Goal: Task Accomplishment & Management: Complete application form

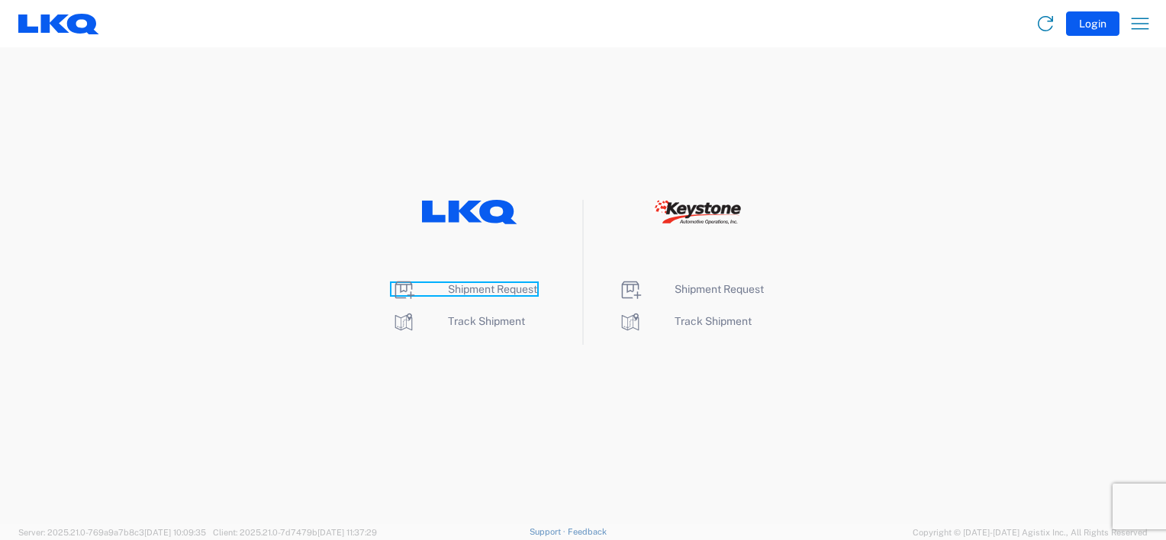
click at [488, 292] on span "Shipment Request" at bounding box center [492, 289] width 89 height 12
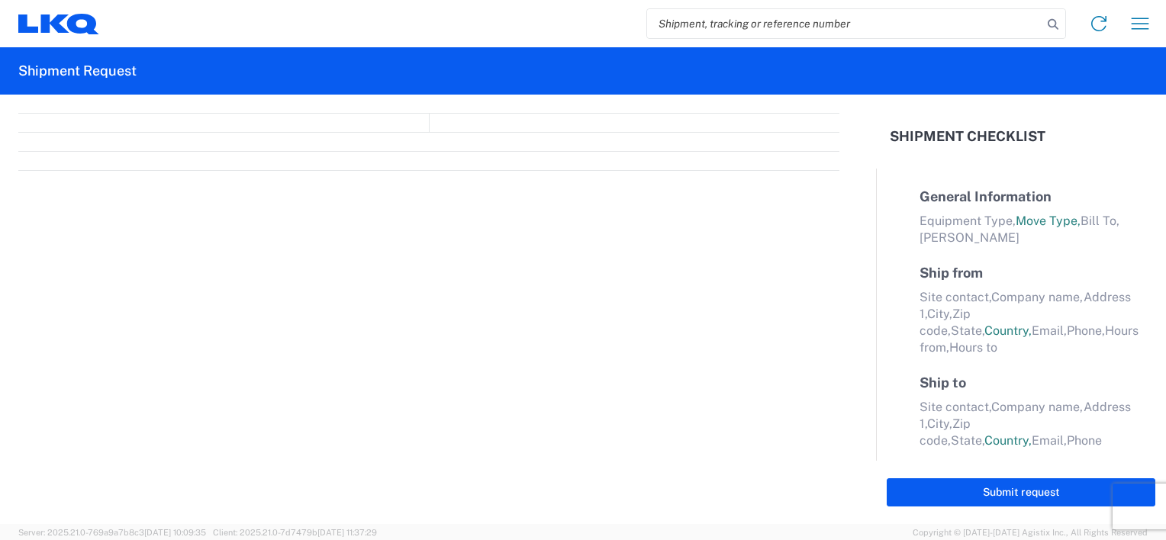
select select "FULL"
select select "LBS"
select select "IN"
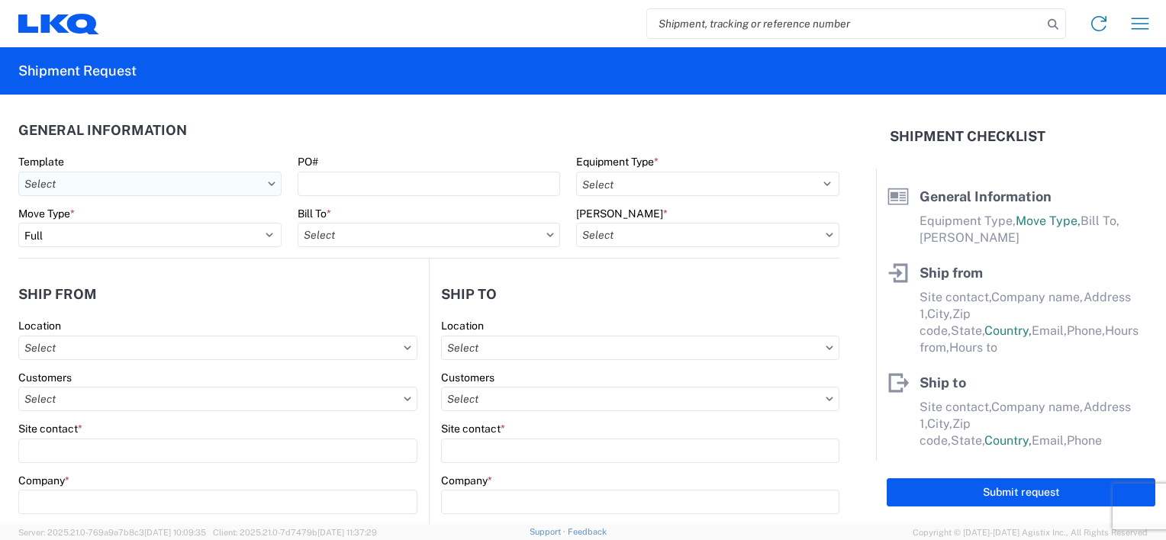
click at [143, 187] on input "text" at bounding box center [149, 184] width 263 height 24
type input "1217"
click at [140, 256] on div "1217_CHATTANOOGA_1760_Houston" at bounding box center [155, 252] width 267 height 24
type input "1217_CHATTANOOGA_1760_Houston"
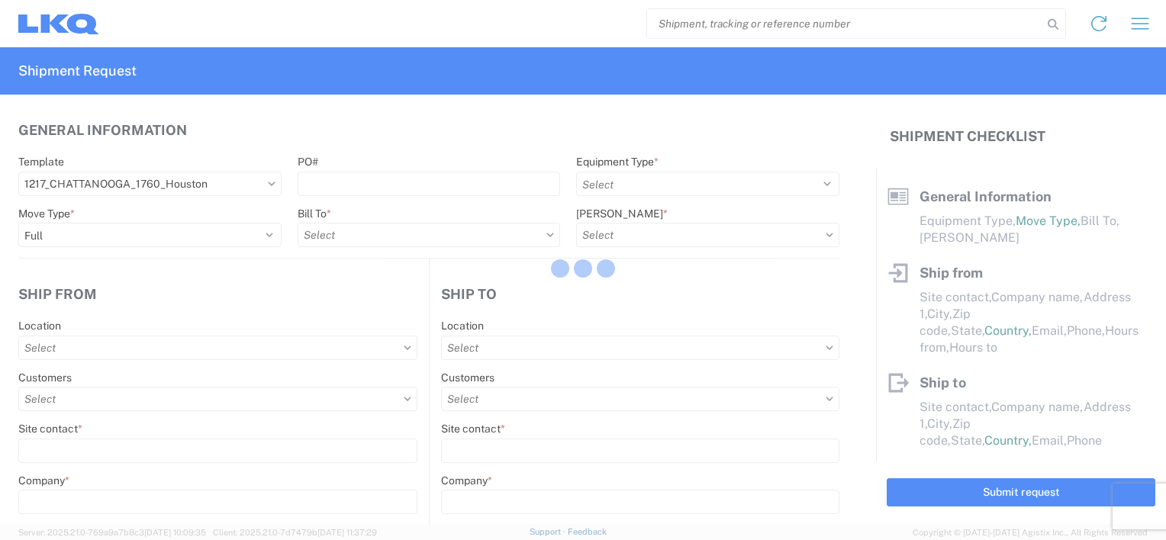
select select
type input "Shipping"
type input "LKQ Pick Your Part - Chattanooga"
type input "400 Workman Rd"
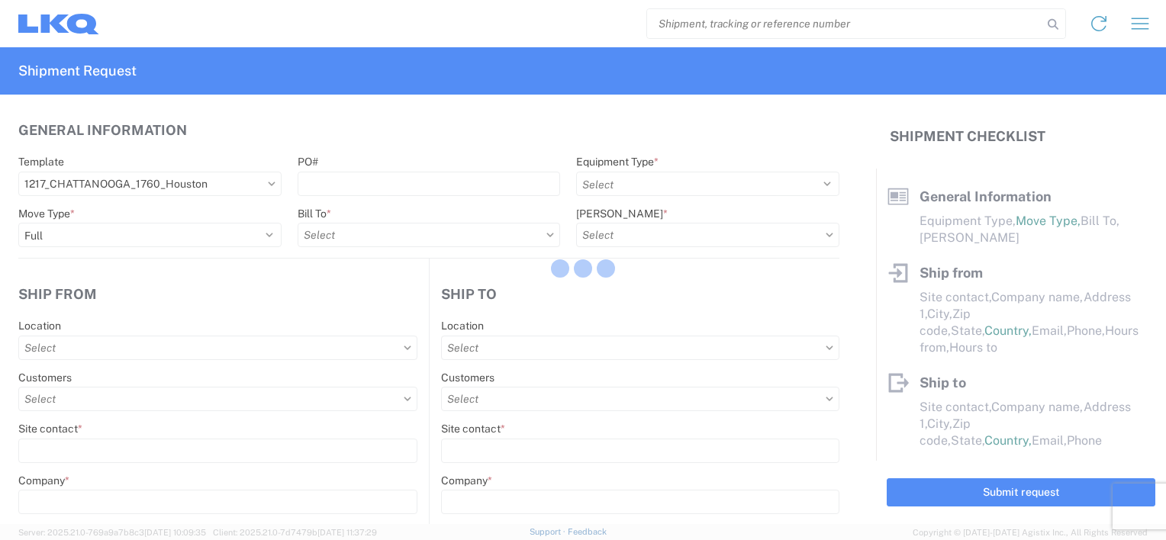
type input "CHATTANOOGA"
type input "37421"
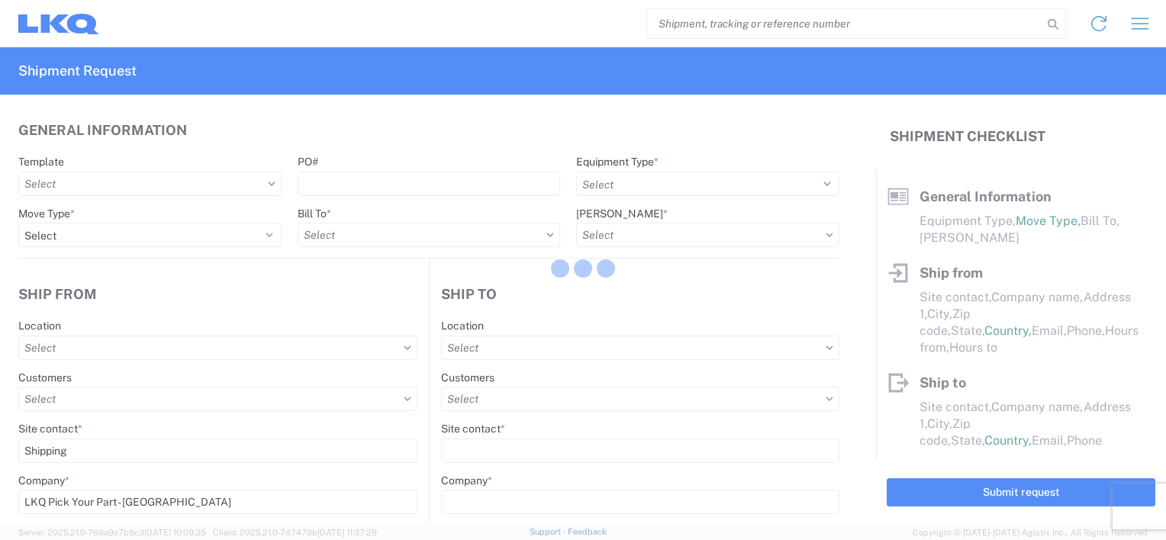
select select "US"
type input "555555555"
select select
type input "Receiving"
type input "LKQ Best Core"
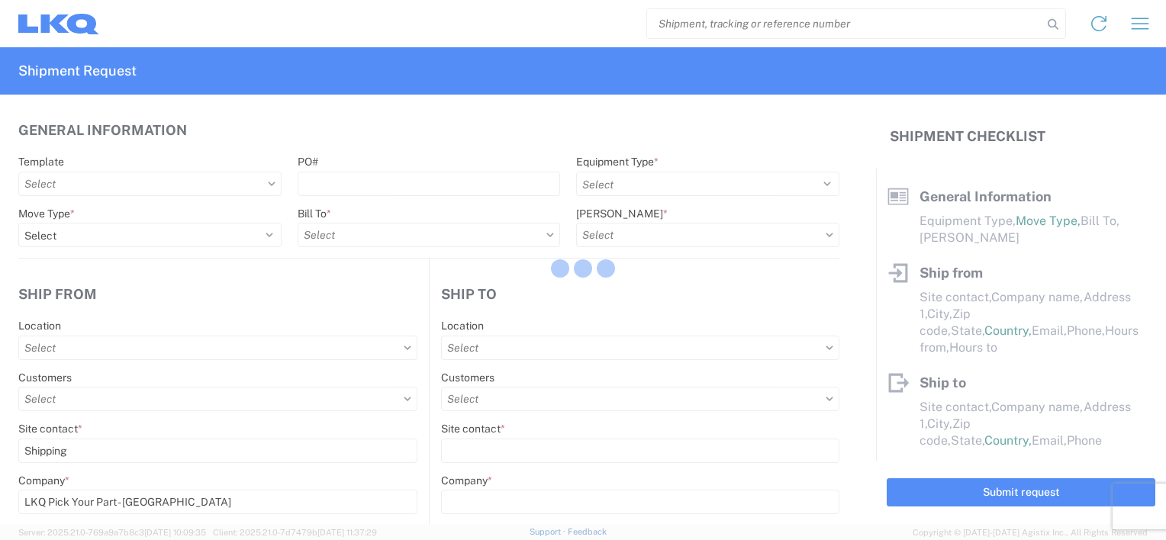
type input "1710 W Mount Houston Rd"
type input "Houston"
type input "77038"
select select "US"
type input "281-886-1028"
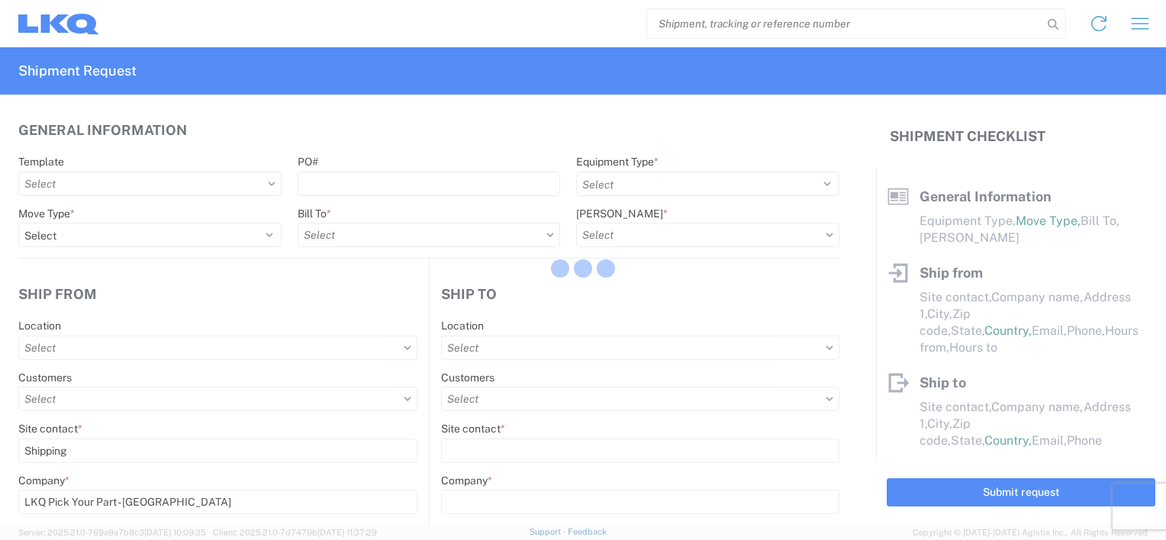
select select
type input "2019-06-14"
type input "42000"
type input "Miscellaneous (alt, comp, conv, etc)"
type input "1"
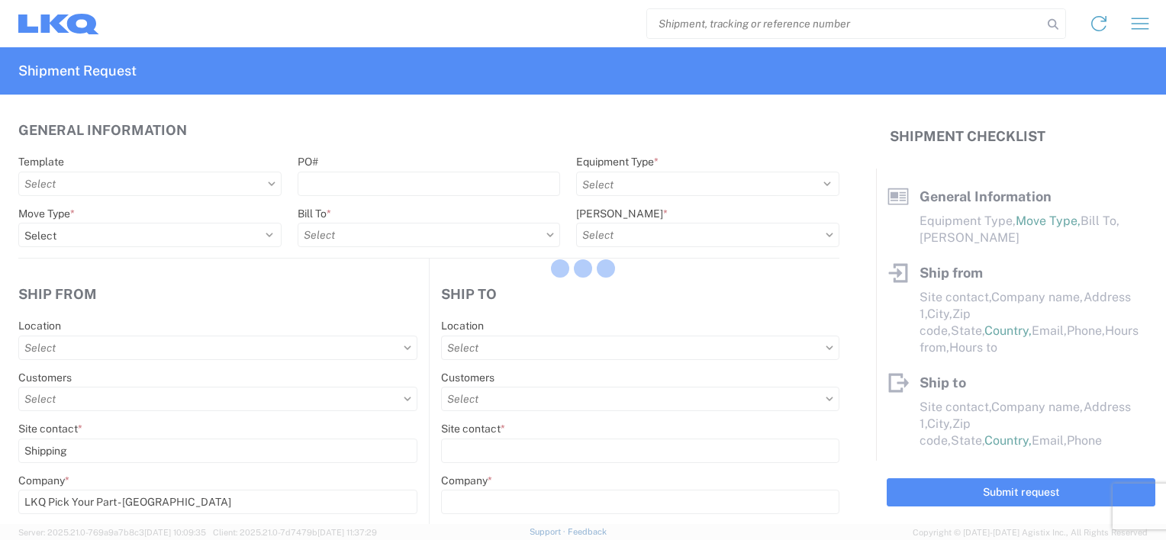
type input "1"
select select
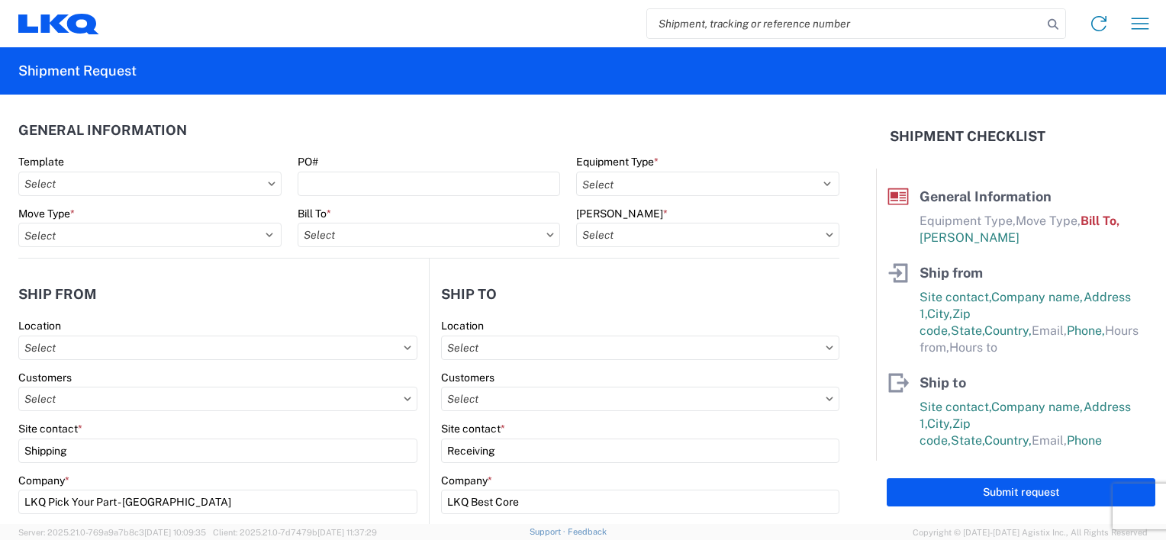
type input "1760-1300-50180-0000 - 1760 Freight In - Cores"
type input "1760 - LKQ Best Core"
type input "1217 - LKQ Pick Your Part - Chattanooga"
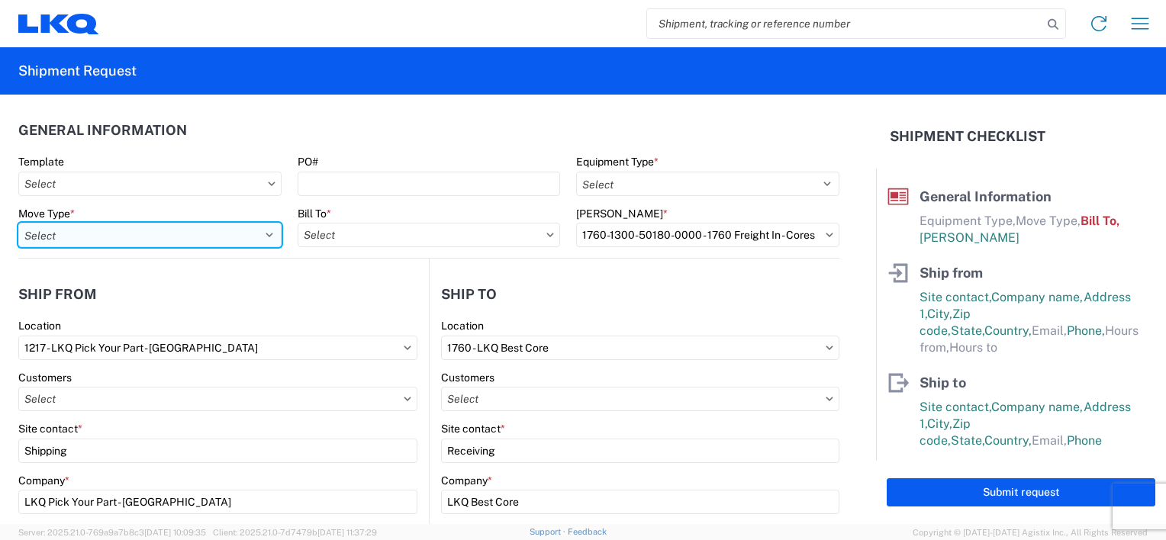
click at [253, 237] on select "Select Full Partial TL" at bounding box center [149, 235] width 263 height 24
select select "FULL"
click at [18, 223] on select "Select Full Partial TL" at bounding box center [149, 235] width 263 height 24
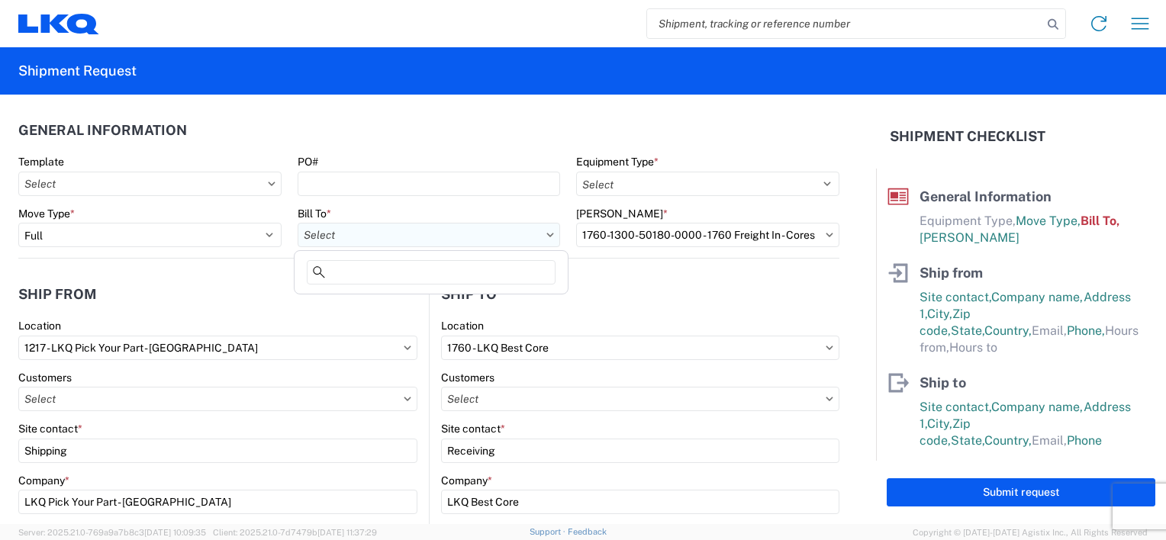
click at [345, 230] on input "text" at bounding box center [429, 235] width 263 height 24
type input "1217"
click at [366, 294] on div "1217 - LKQ Pick Your Part - Chattanooga" at bounding box center [431, 303] width 267 height 24
type input "1217 - LKQ Pick Your Part - Chattanooga"
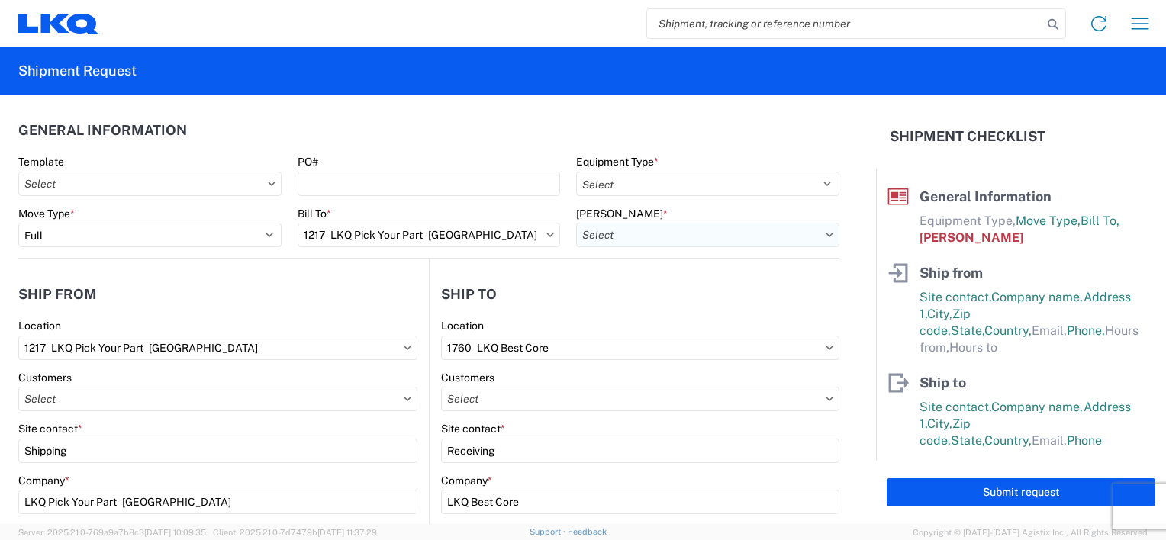
click at [594, 246] on input "text" at bounding box center [707, 235] width 263 height 24
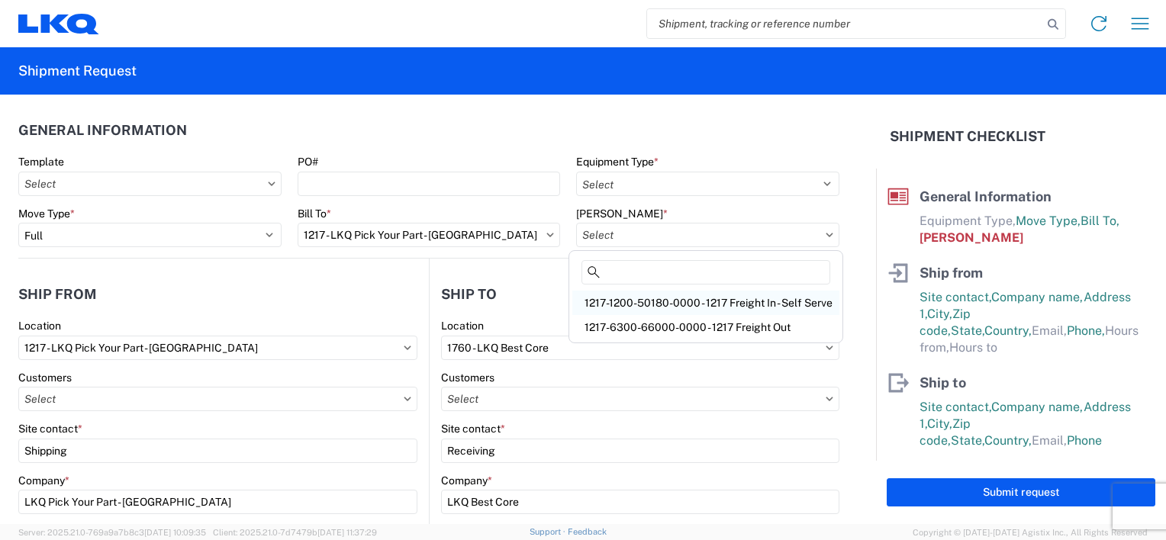
click at [635, 302] on div "1217-1200-50180-0000 - 1217 Freight In - Self Serve" at bounding box center [705, 303] width 267 height 24
type input "1217-1200-50180-0000 - 1217 Freight In - Self Serve"
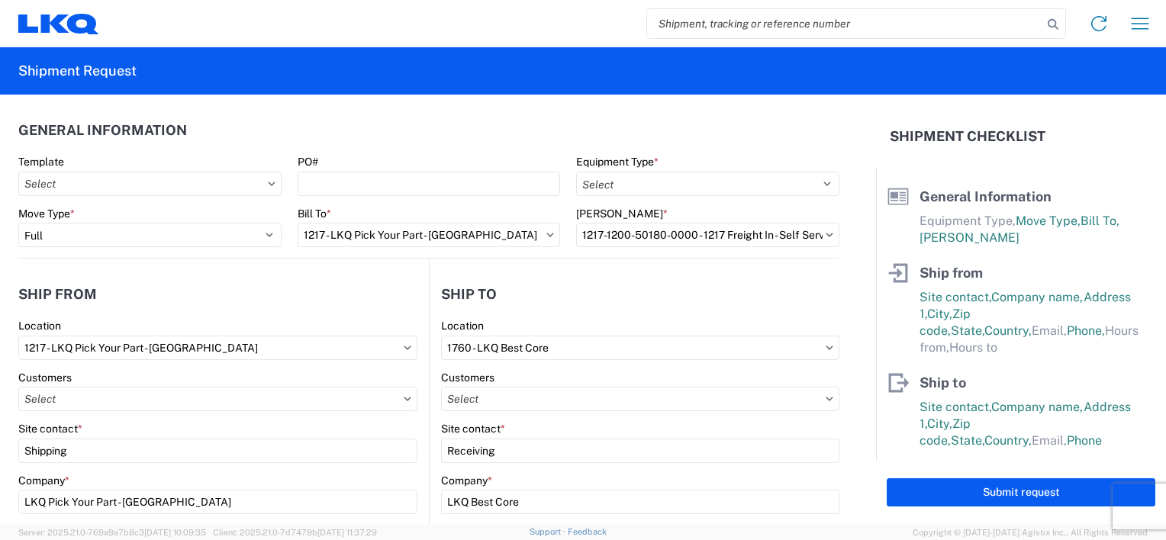
click at [620, 170] on div "Equipment Type * Select 53’ Dry Van Flatbed Dropdeck (van) Lowboy (flatbed) Rail" at bounding box center [707, 175] width 263 height 41
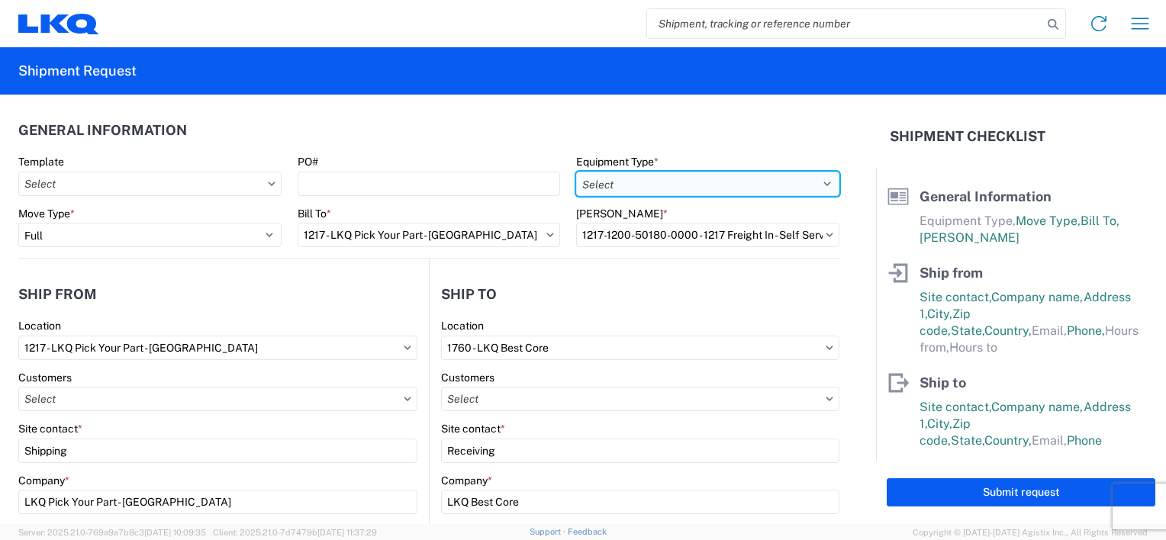
click at [620, 176] on select "Select 53’ Dry Van Flatbed Dropdeck (van) Lowboy (flatbed) Rail" at bounding box center [707, 184] width 263 height 24
select select "STDV"
click at [576, 172] on select "Select 53’ Dry Van Flatbed Dropdeck (van) Lowboy (flatbed) Rail" at bounding box center [707, 184] width 263 height 24
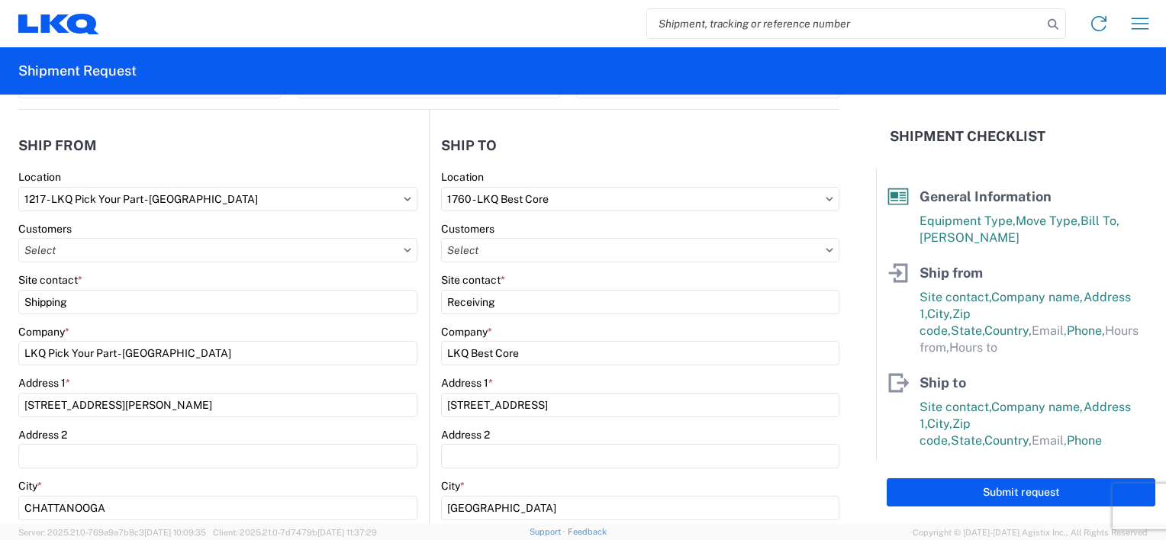
scroll to position [153, 0]
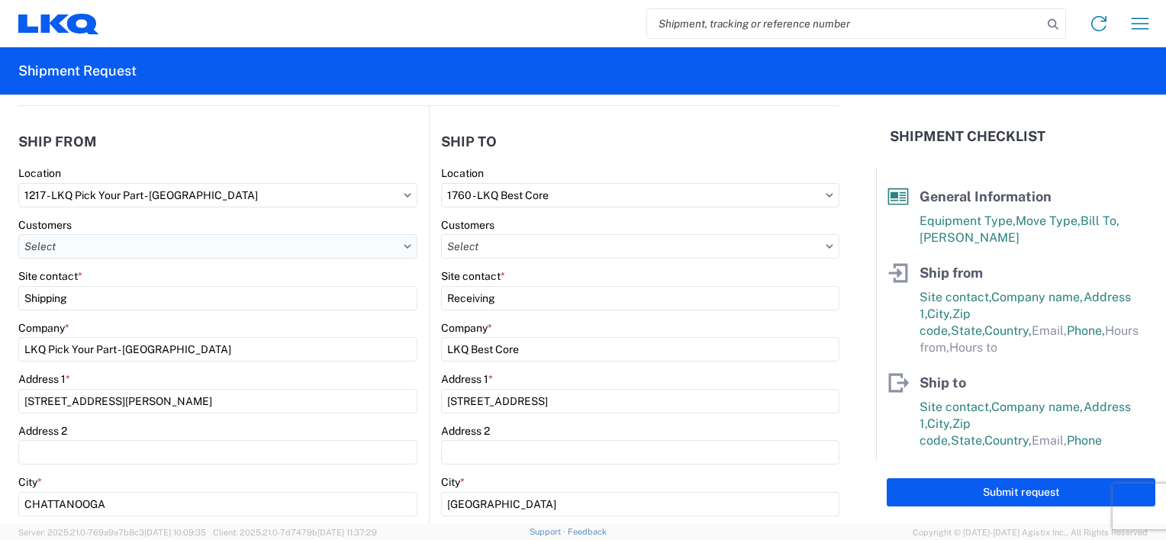
click at [133, 256] on input "text" at bounding box center [217, 246] width 399 height 24
click at [146, 230] on div "Customers" at bounding box center [217, 225] width 399 height 14
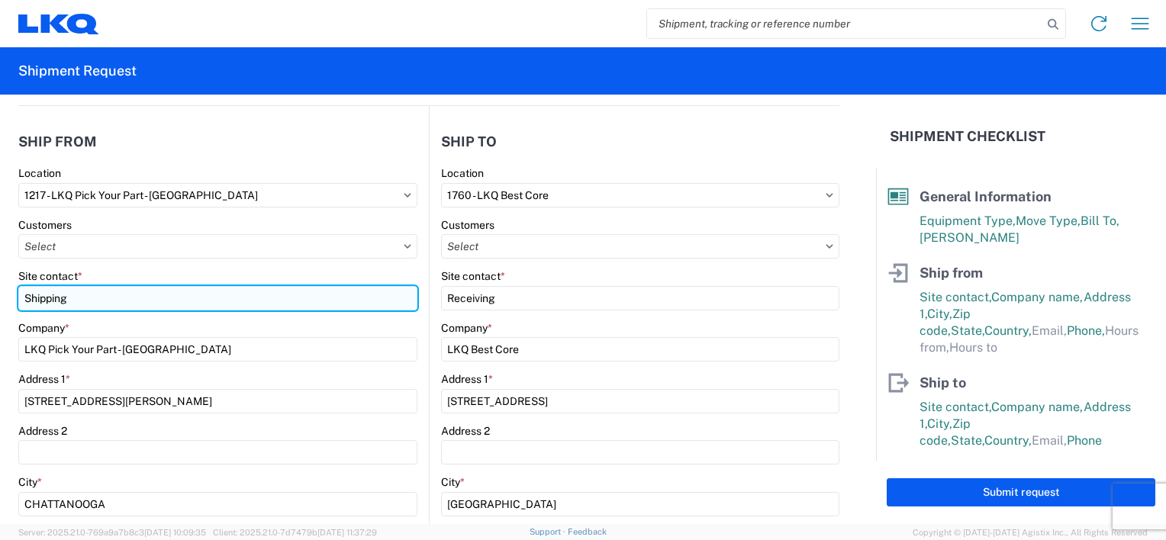
click at [114, 301] on input "Shipping" at bounding box center [217, 298] width 399 height 24
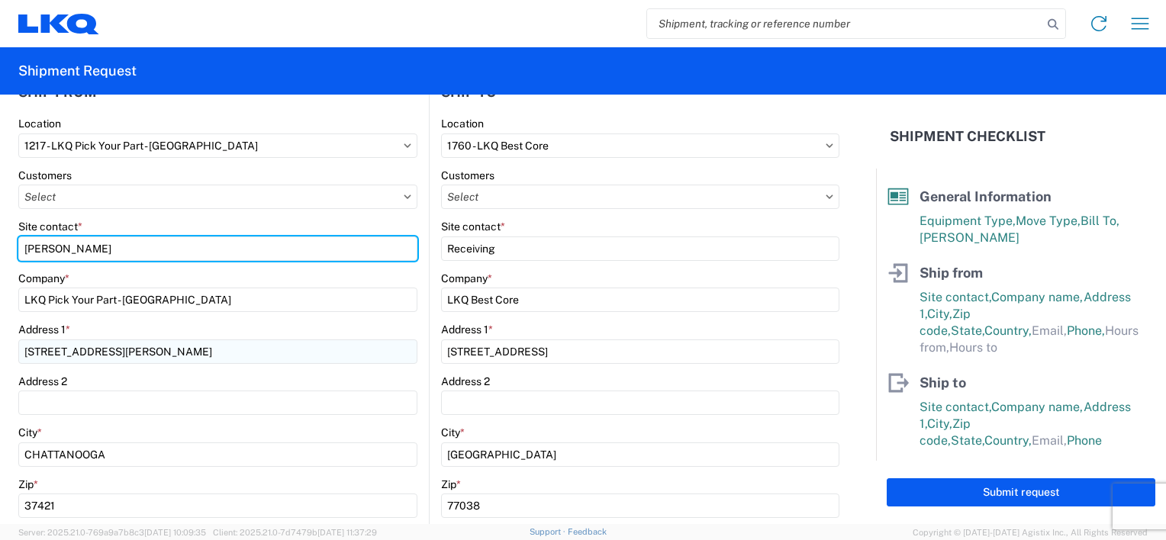
scroll to position [229, 0]
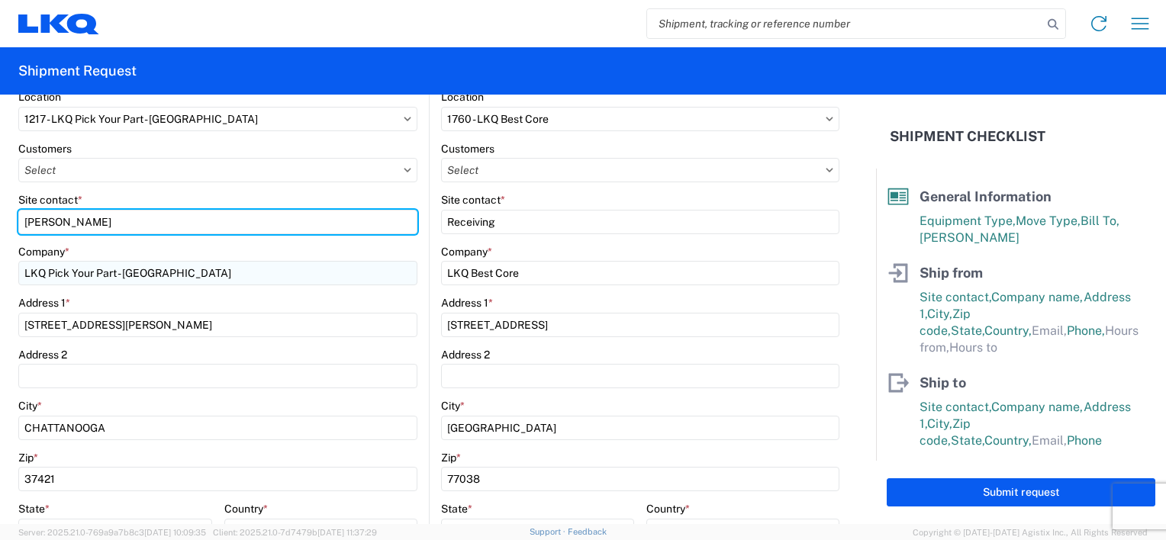
type input "Jonathan Knight"
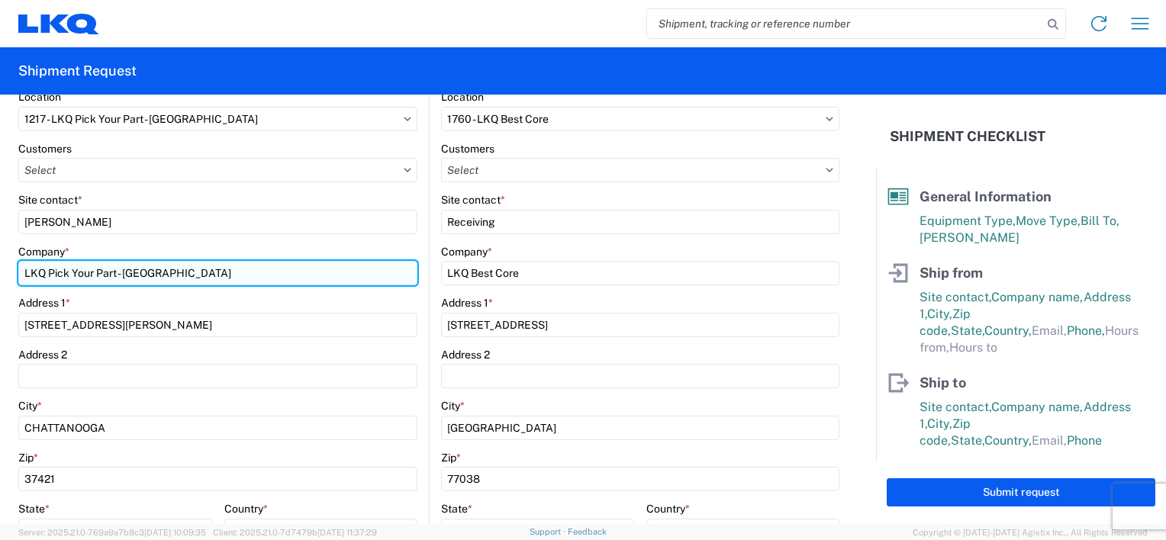
click at [49, 271] on input "LKQ Pick Your Part - Chattanooga" at bounding box center [217, 273] width 399 height 24
type input "Pick Your Part - Chattanooga"
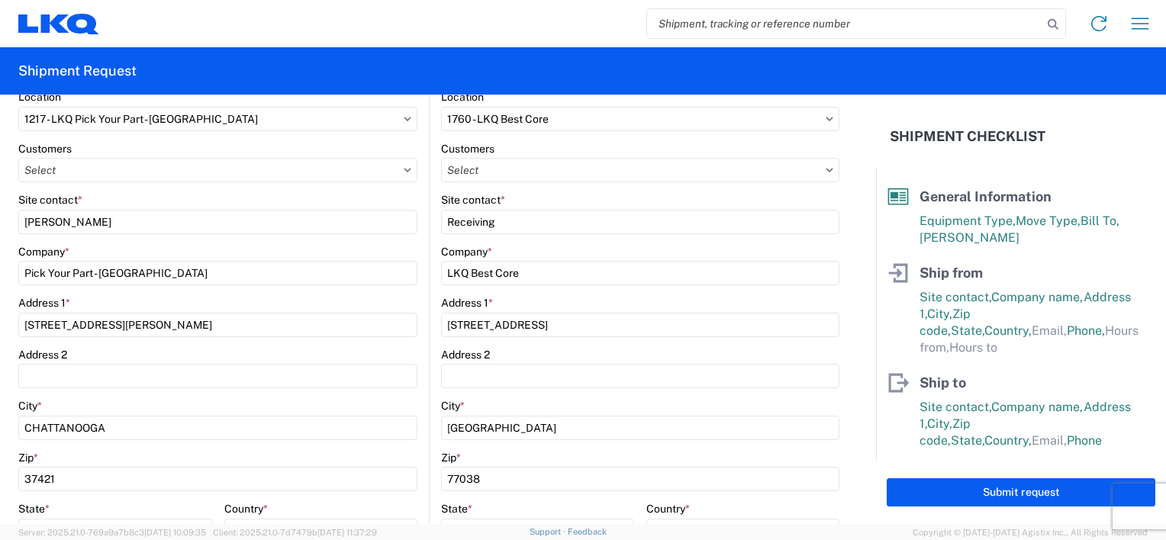
click at [418, 253] on main "1217 Location 1217 - LKQ Pick Your Part - Chattanooga Customers Site contact * …" at bounding box center [223, 425] width 411 height 670
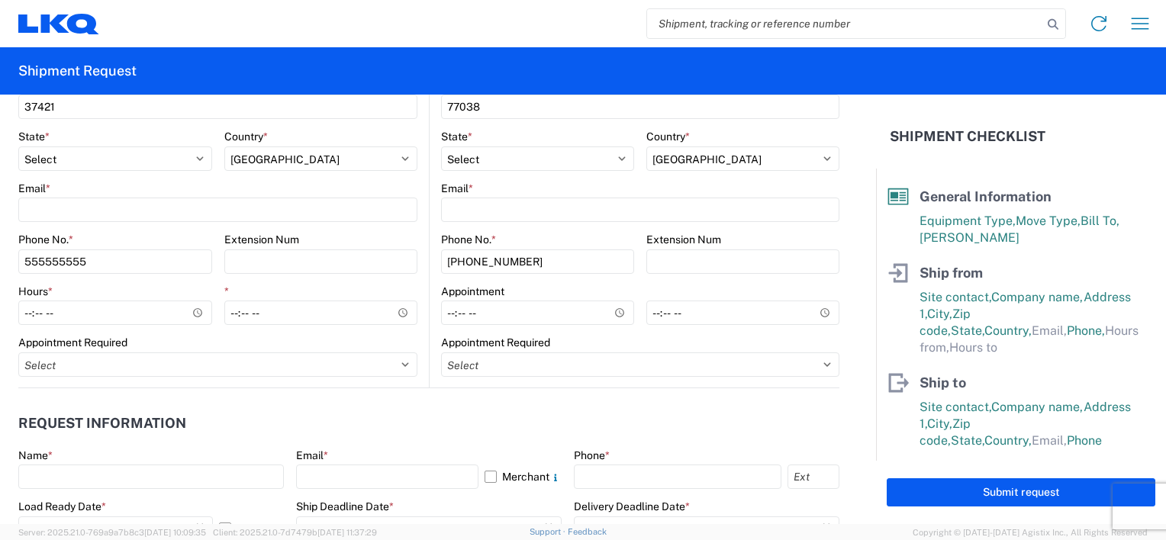
scroll to position [611, 0]
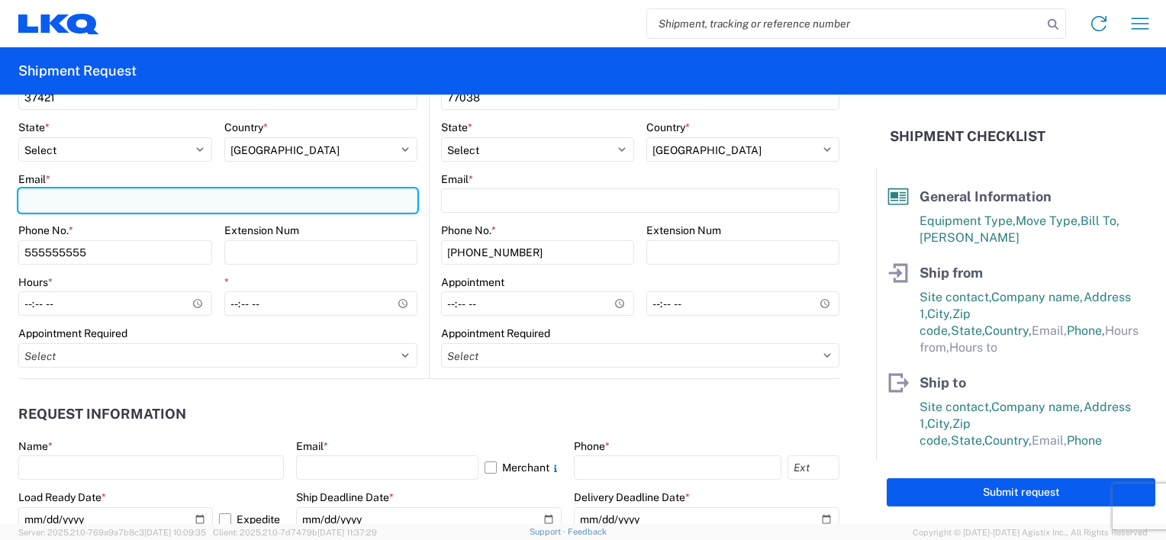
click at [52, 198] on input "Email *" at bounding box center [217, 200] width 399 height 24
type input "jwknight@lkqcorp.com"
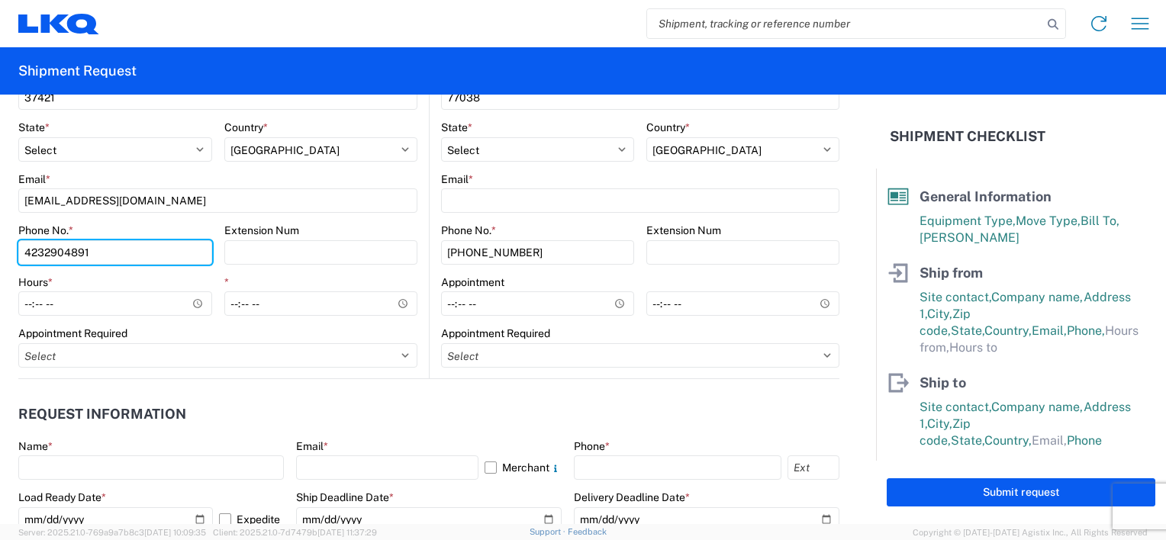
type input "4232904891"
click at [224, 224] on label "Extension Num" at bounding box center [261, 231] width 75 height 14
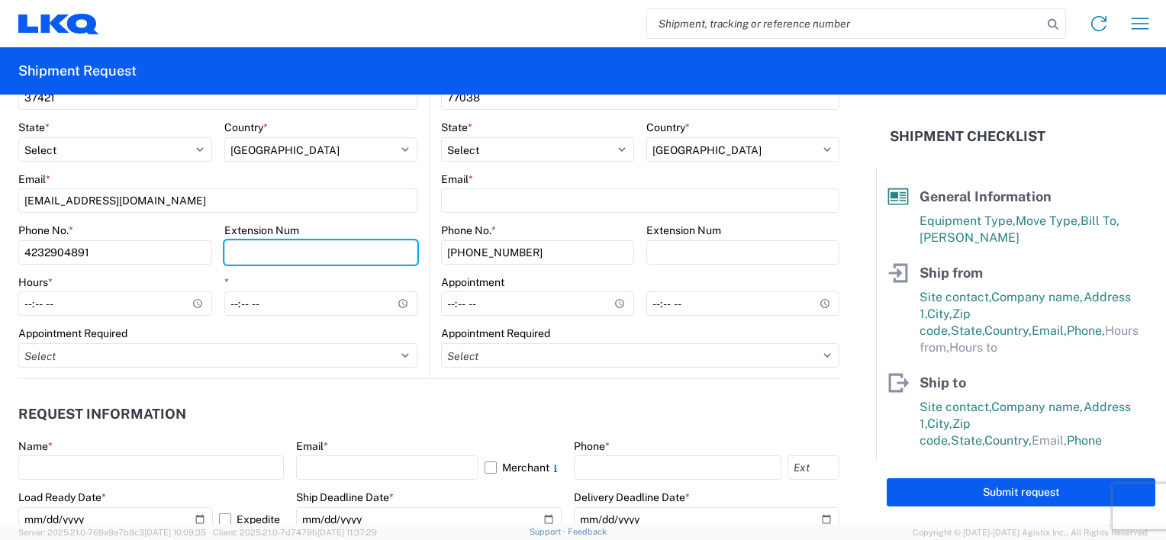
click at [224, 240] on input "Extension Num" at bounding box center [321, 252] width 194 height 24
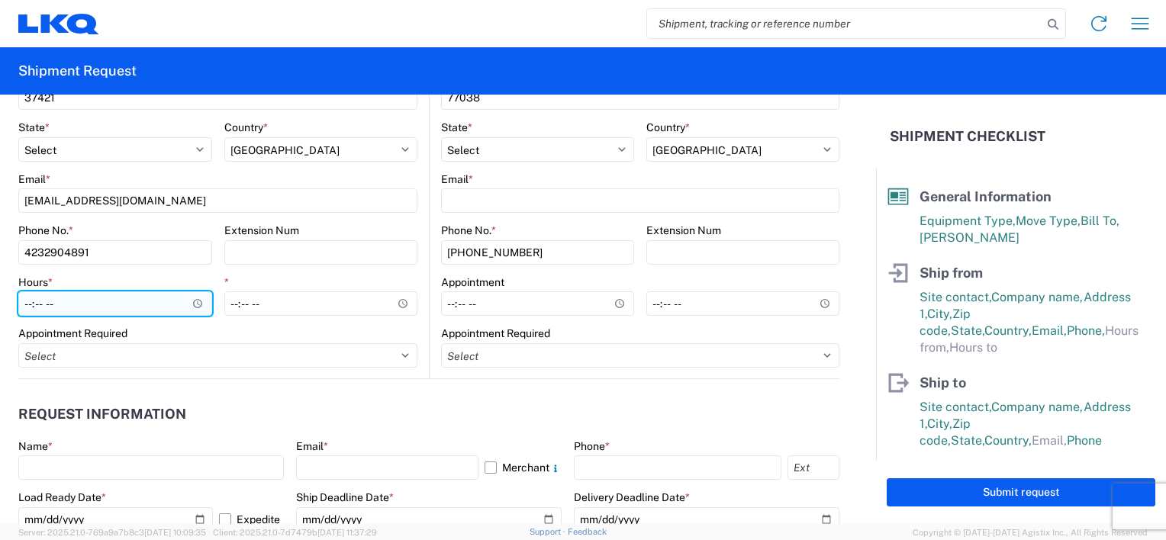
click at [49, 308] on input "Hours *" at bounding box center [115, 304] width 194 height 24
click at [24, 299] on input "Hours *" at bounding box center [115, 304] width 194 height 24
type input "07:00"
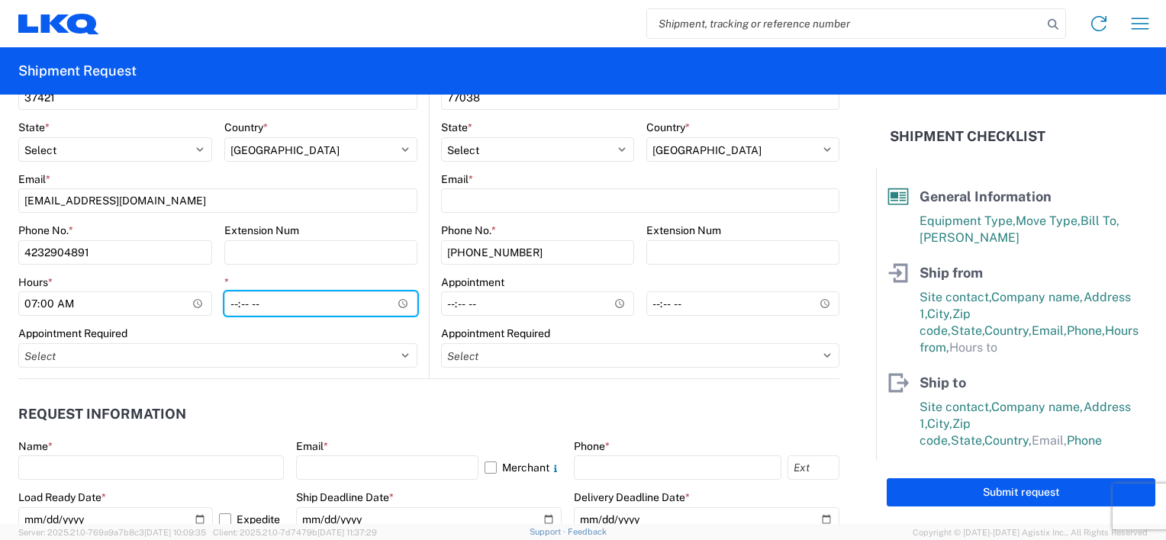
type input "14:30"
click at [259, 386] on agx-request-info "Request Information Name * Email * Merchant Phone * Load Ready Date * 2019-06-1…" at bounding box center [428, 461] width 821 height 164
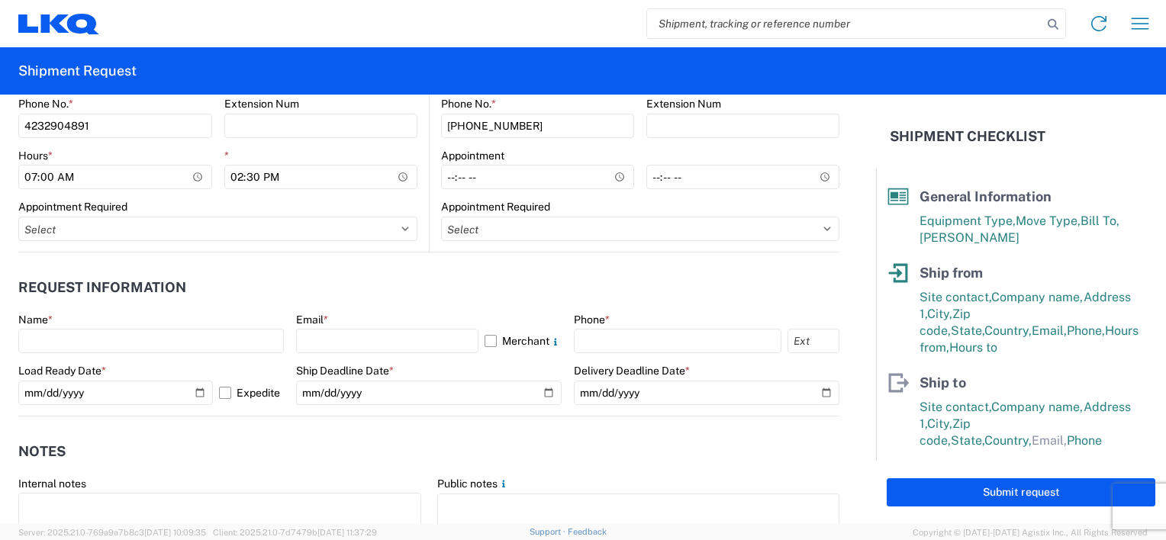
scroll to position [763, 0]
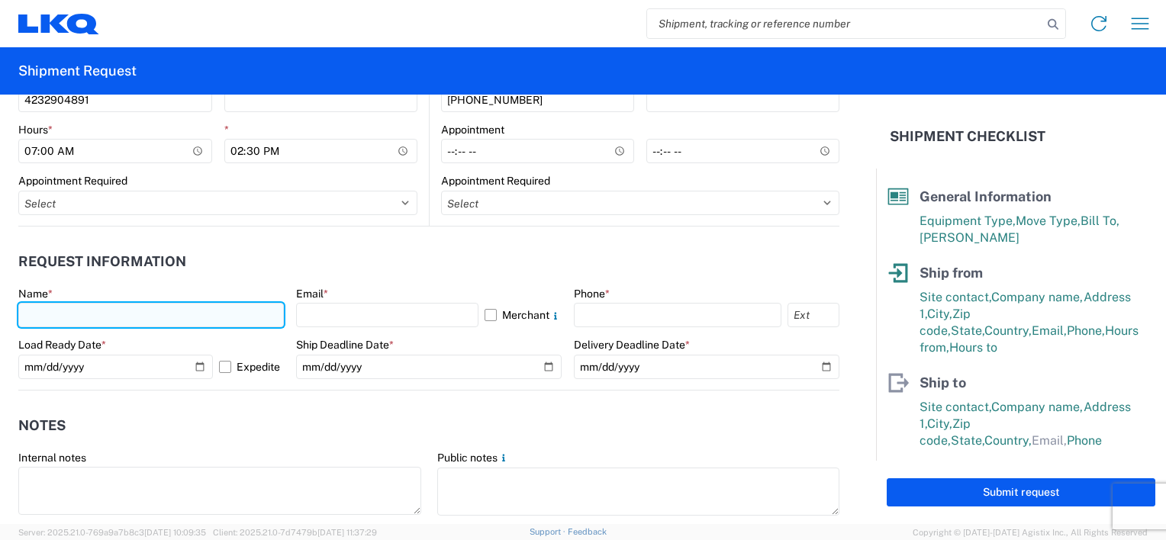
click at [53, 313] on input "text" at bounding box center [151, 315] width 266 height 24
type input "Jonathan Knight"
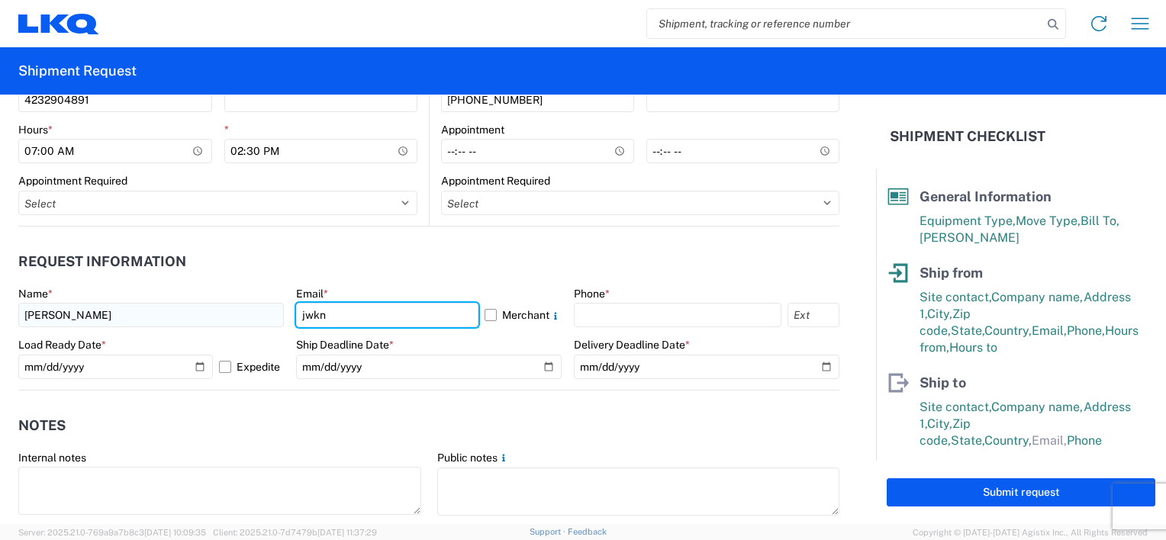
type input "jwknight@lkqcorp.com"
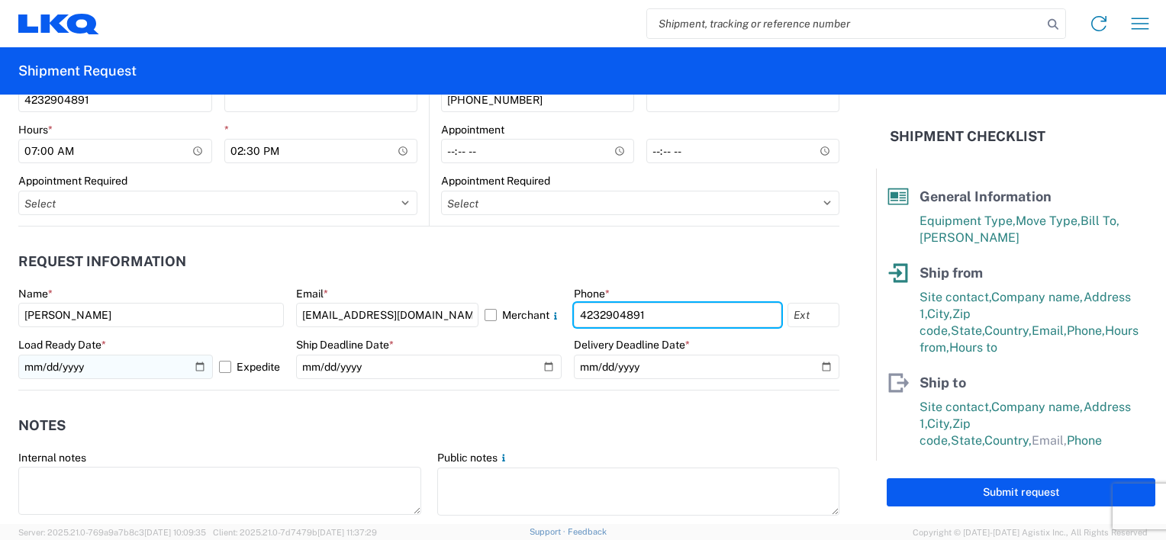
type input "4232904891"
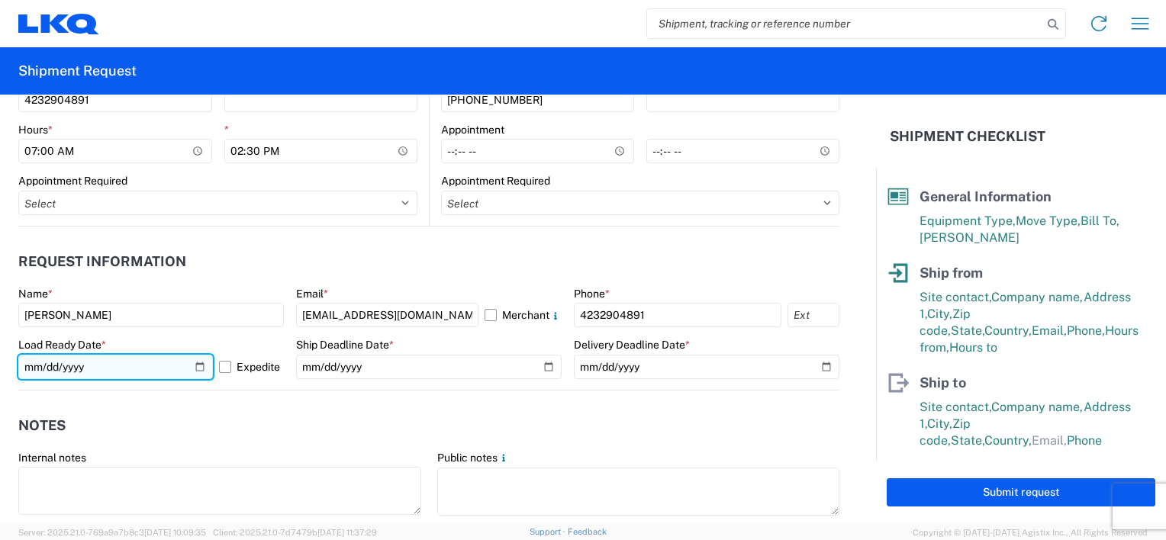
click at [192, 364] on input "2019-06-14" at bounding box center [115, 367] width 195 height 24
type input "2025-10-28"
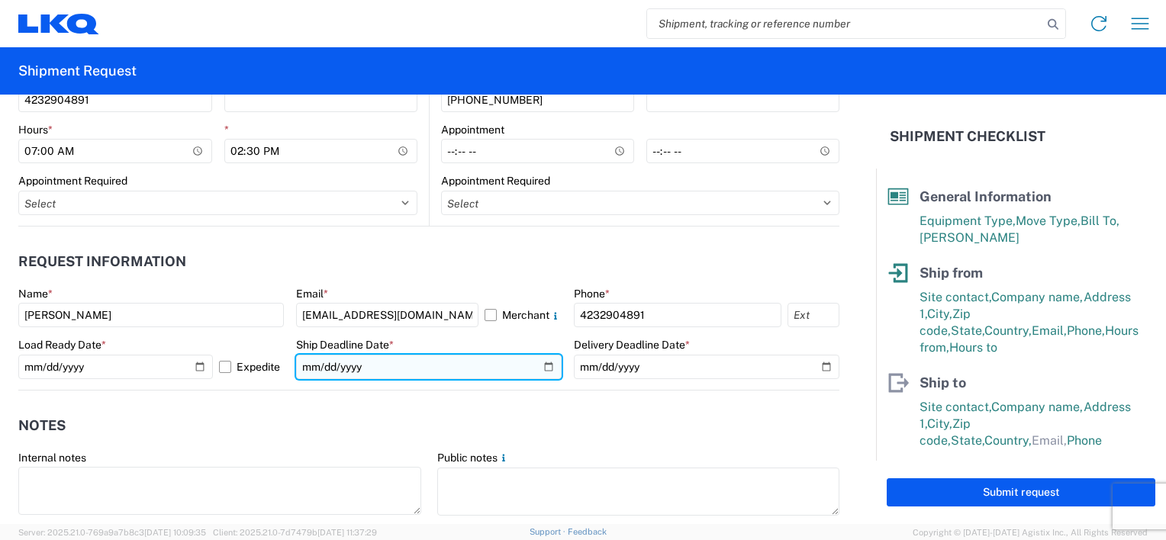
click at [538, 367] on input "date" at bounding box center [429, 367] width 266 height 24
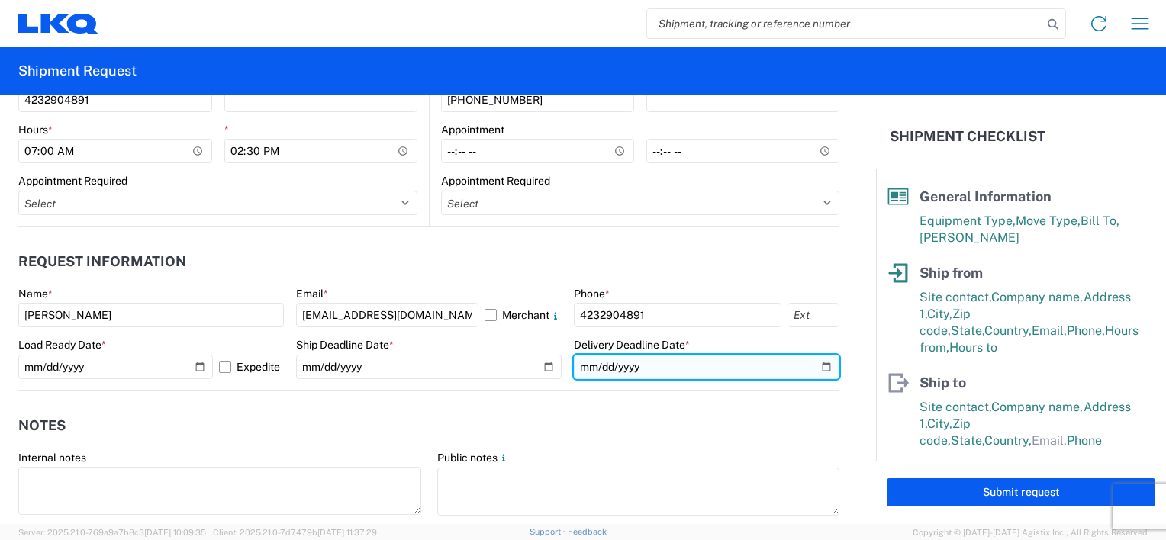
click at [817, 365] on input "date" at bounding box center [707, 367] width 266 height 24
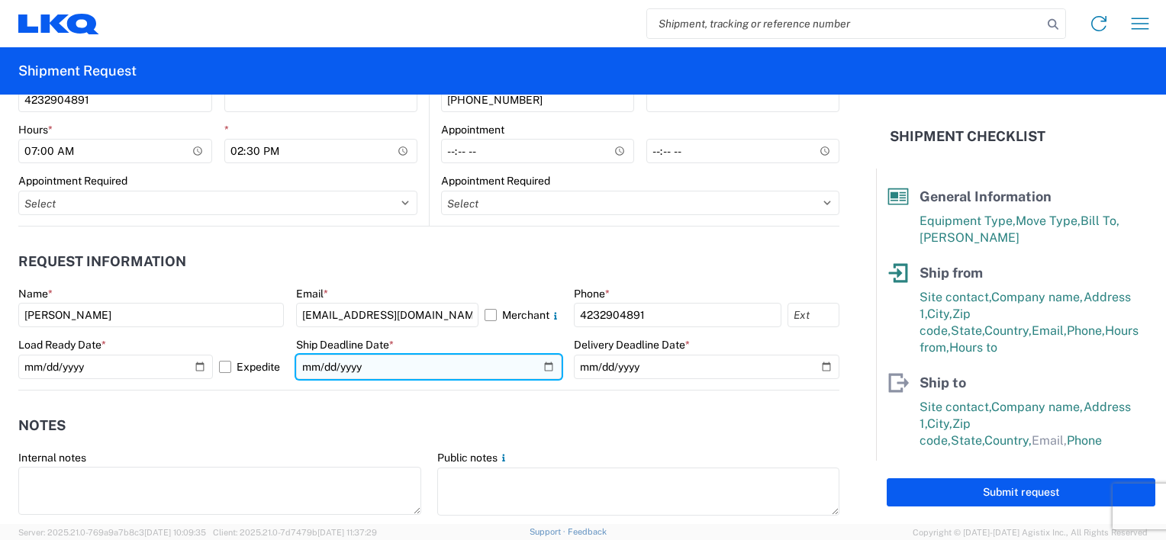
click at [534, 368] on input "2025-10-30" at bounding box center [429, 367] width 266 height 24
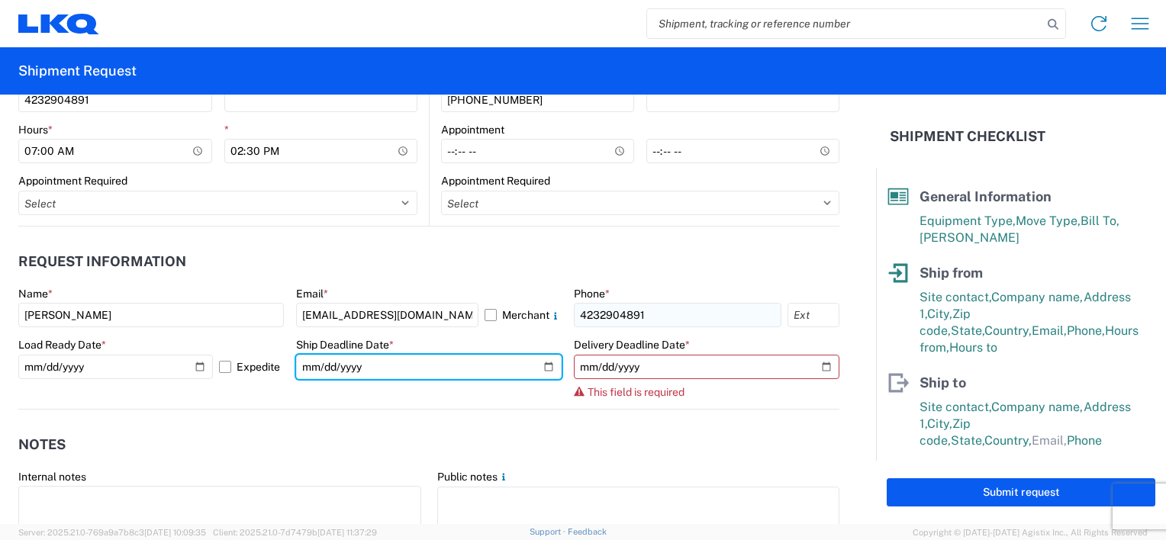
type input "2025-10-28"
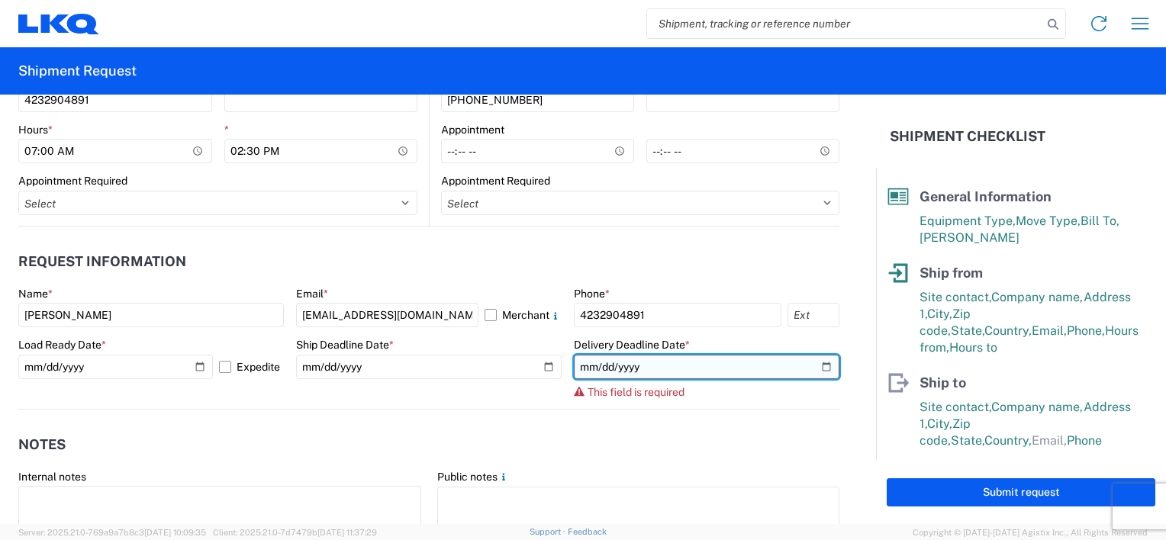
click at [815, 366] on input "date" at bounding box center [707, 367] width 266 height 24
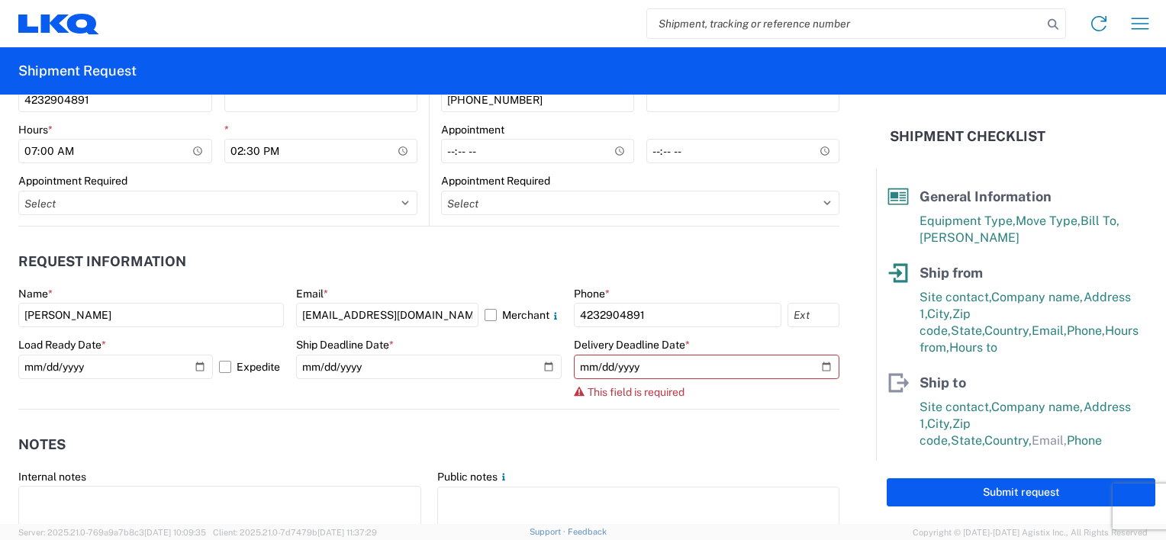
drag, startPoint x: 815, startPoint y: 366, endPoint x: 671, endPoint y: 288, distance: 163.5
click at [671, 288] on div "Phone *" at bounding box center [707, 294] width 266 height 14
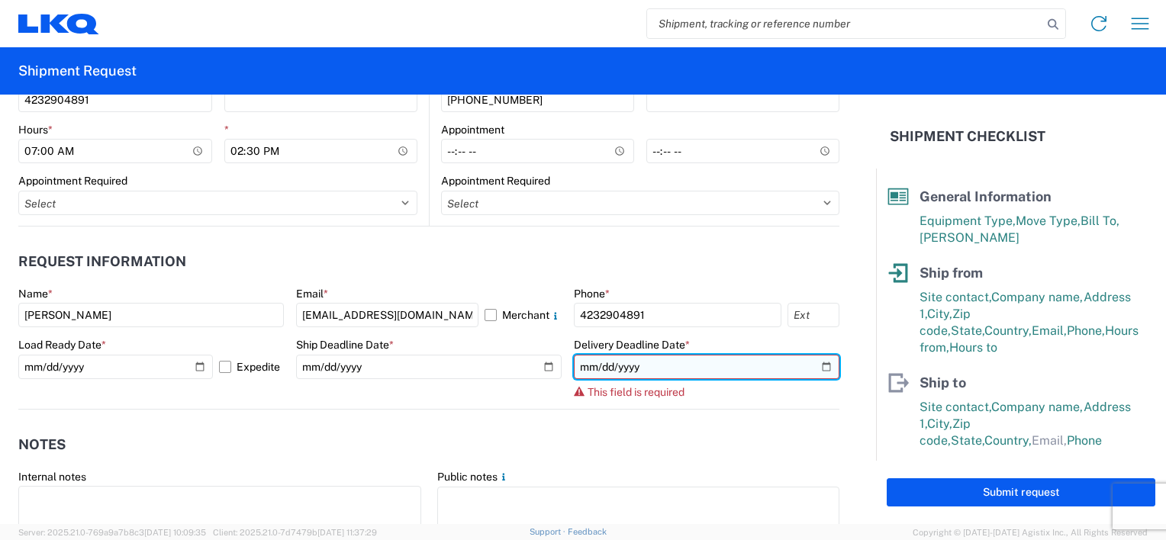
click at [824, 362] on input "date" at bounding box center [707, 367] width 266 height 24
click at [813, 365] on input "date" at bounding box center [707, 367] width 266 height 24
type input "2025-10-30"
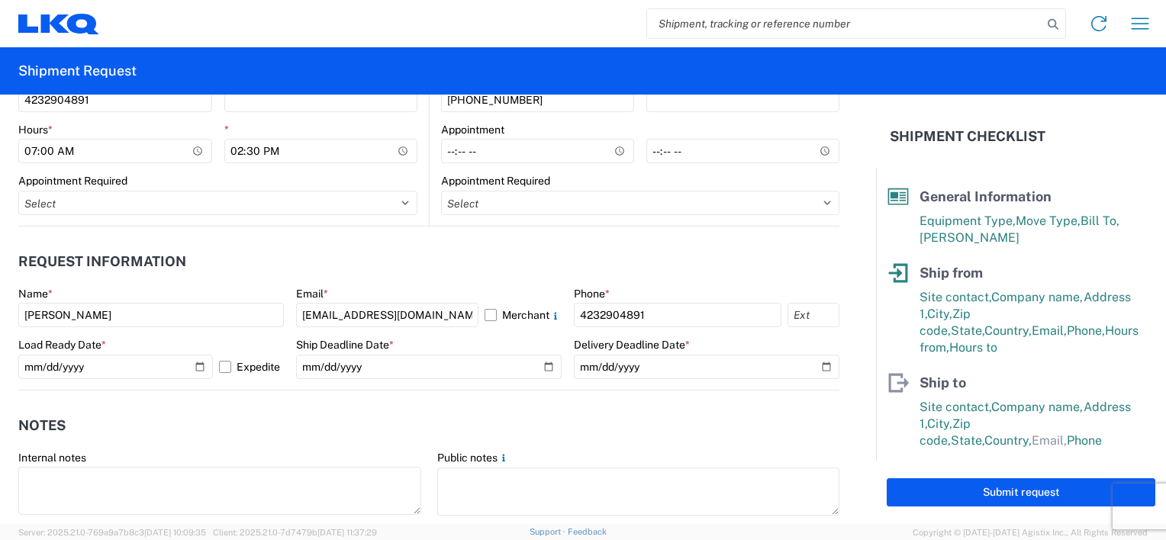
click at [371, 400] on agx-notes "Notes Internal notes Public notes Quote only" at bounding box center [428, 473] width 821 height 164
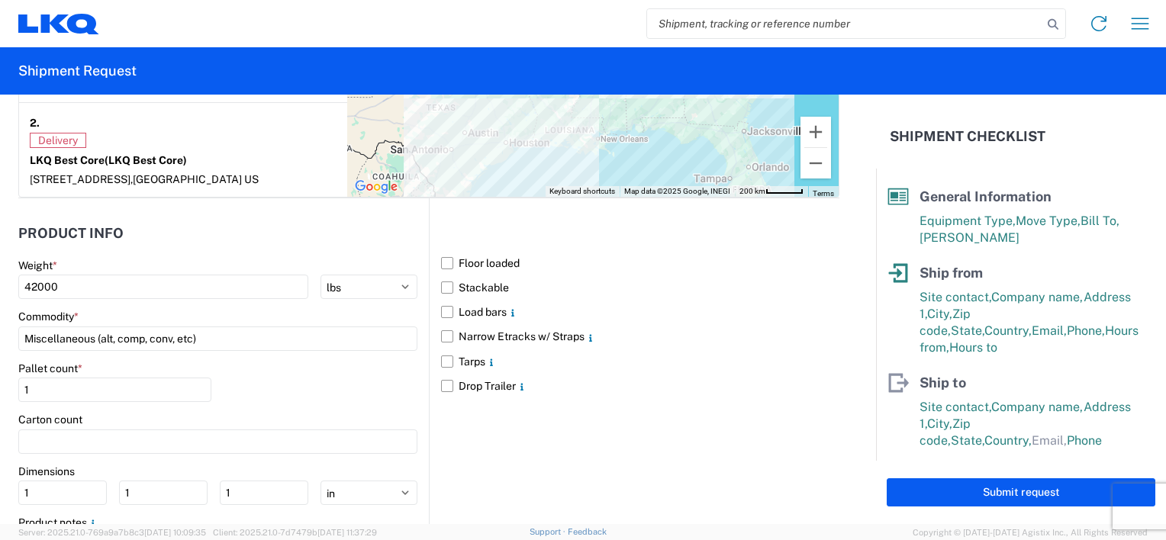
scroll to position [1450, 0]
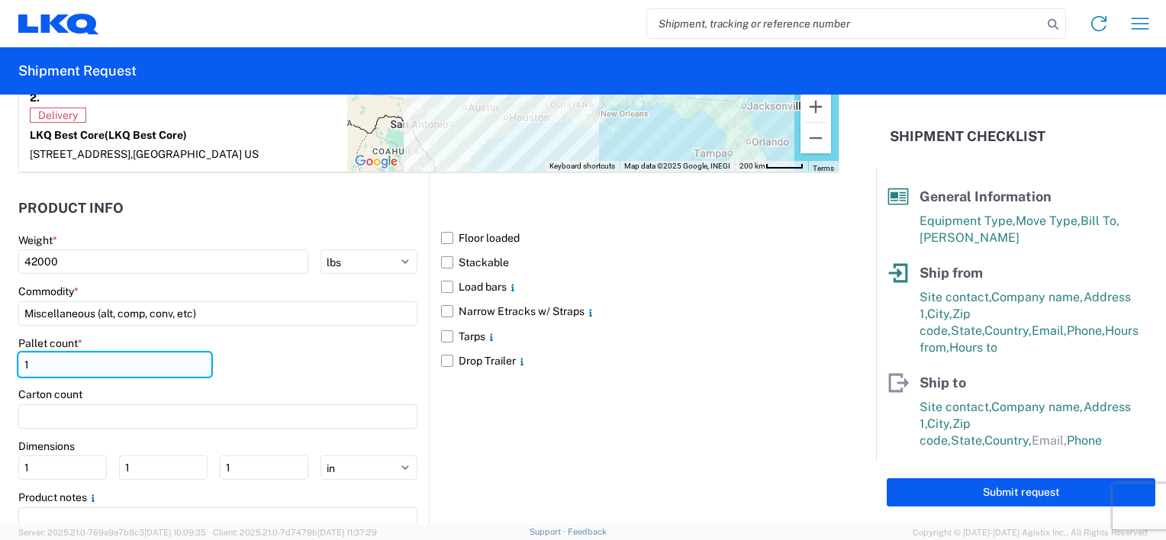
click at [109, 353] on input "1" at bounding box center [114, 365] width 193 height 24
type input "48"
click at [472, 250] on label "Stackable" at bounding box center [640, 262] width 398 height 24
click at [0, 0] on input "Stackable" at bounding box center [0, 0] width 0 height 0
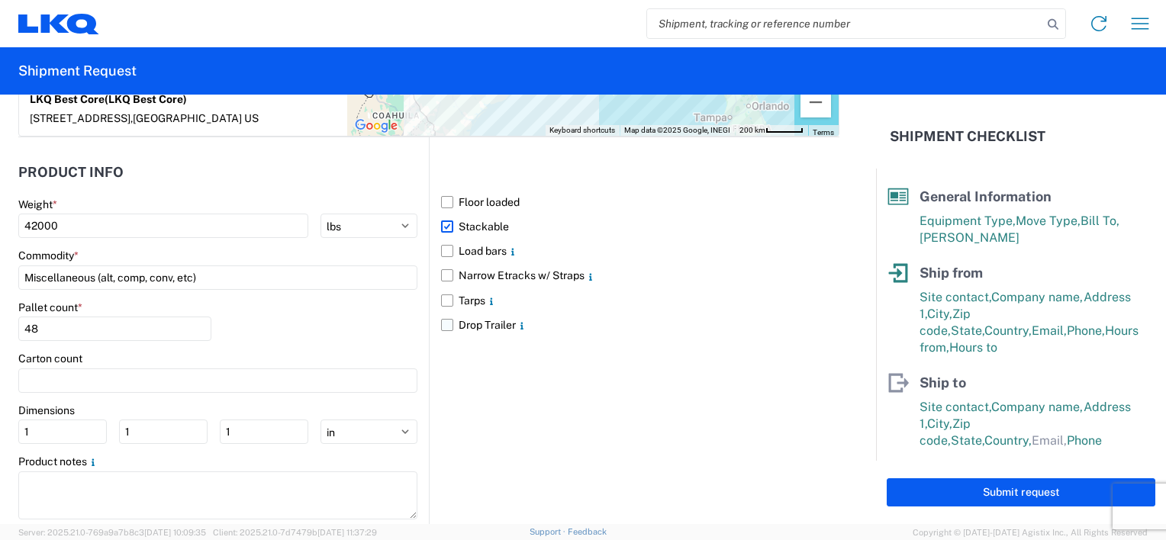
scroll to position [1503, 0]
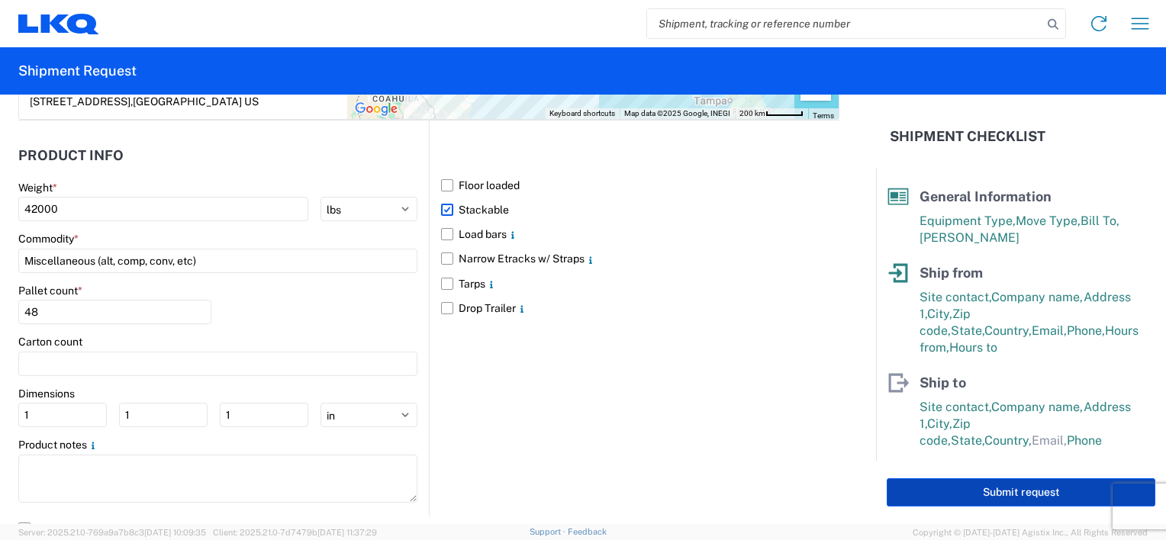
click at [925, 485] on button "Submit request" at bounding box center [1021, 492] width 269 height 28
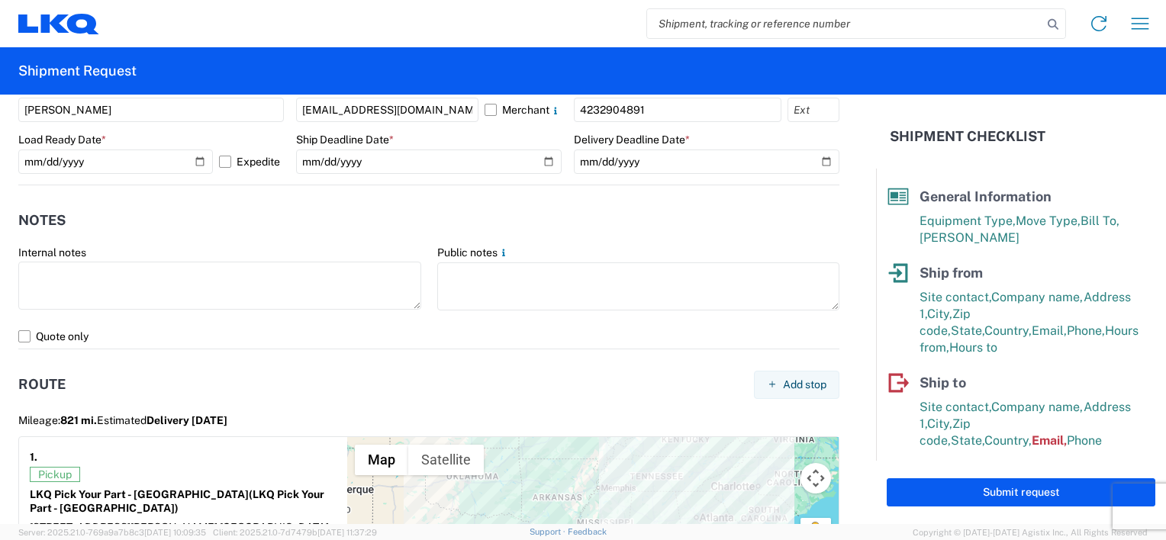
scroll to position [453, 0]
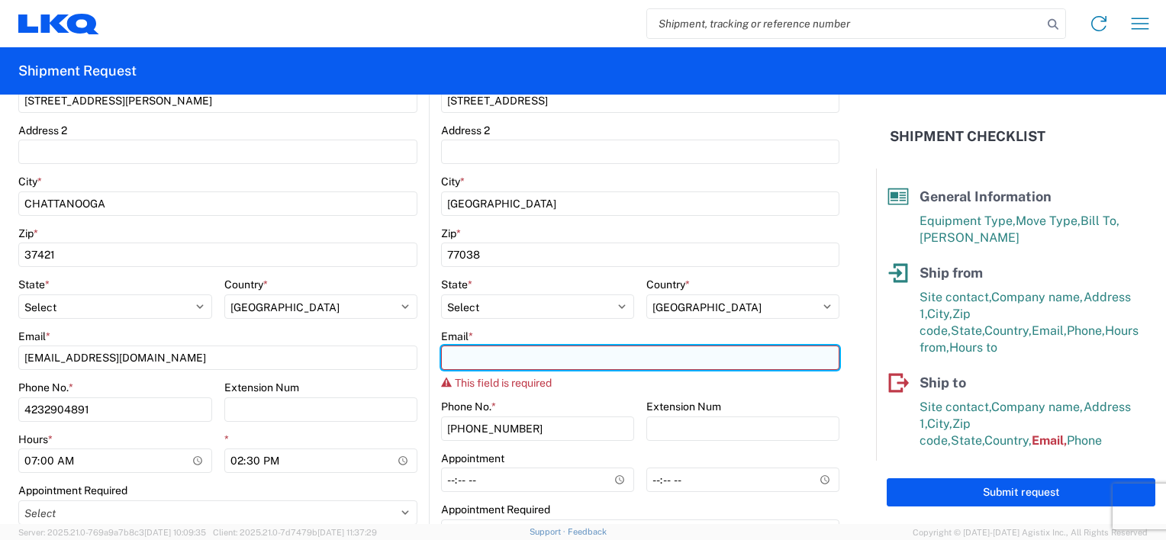
click at [544, 356] on input "Email *" at bounding box center [640, 358] width 398 height 24
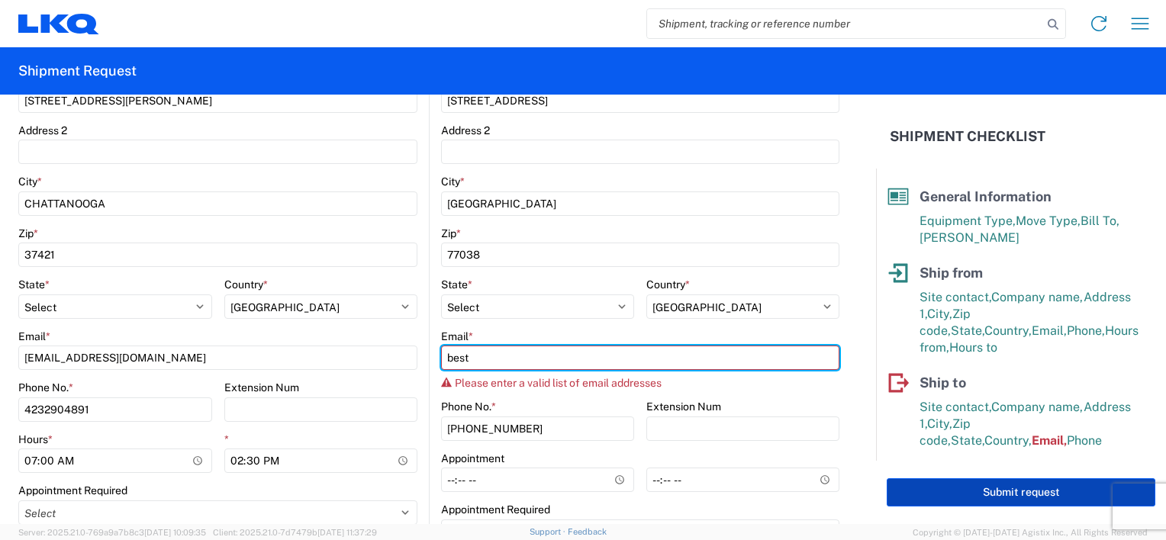
type input "best"
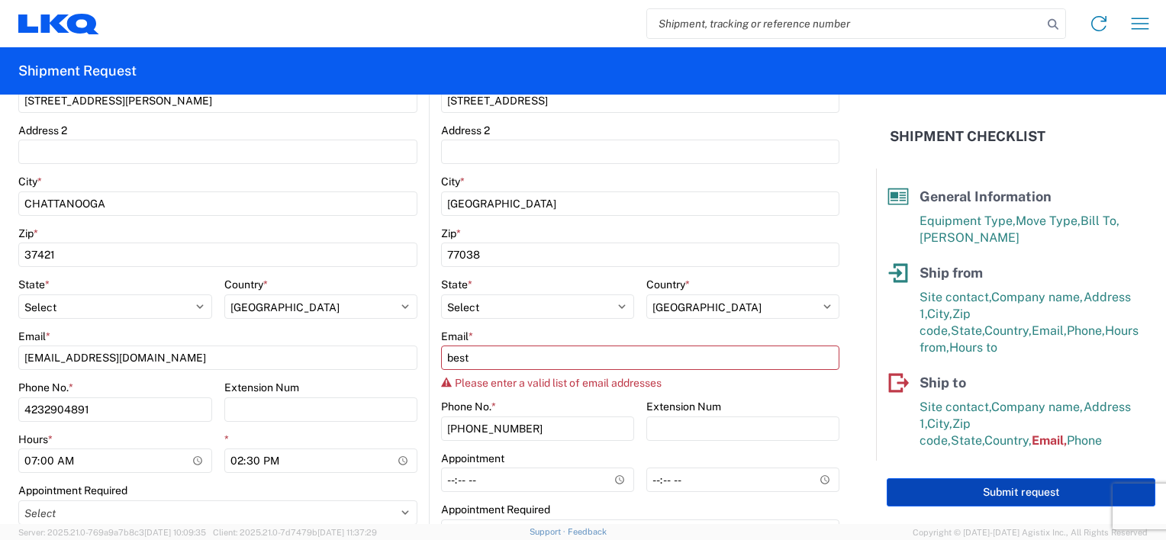
click at [967, 485] on button "Submit request" at bounding box center [1021, 492] width 269 height 28
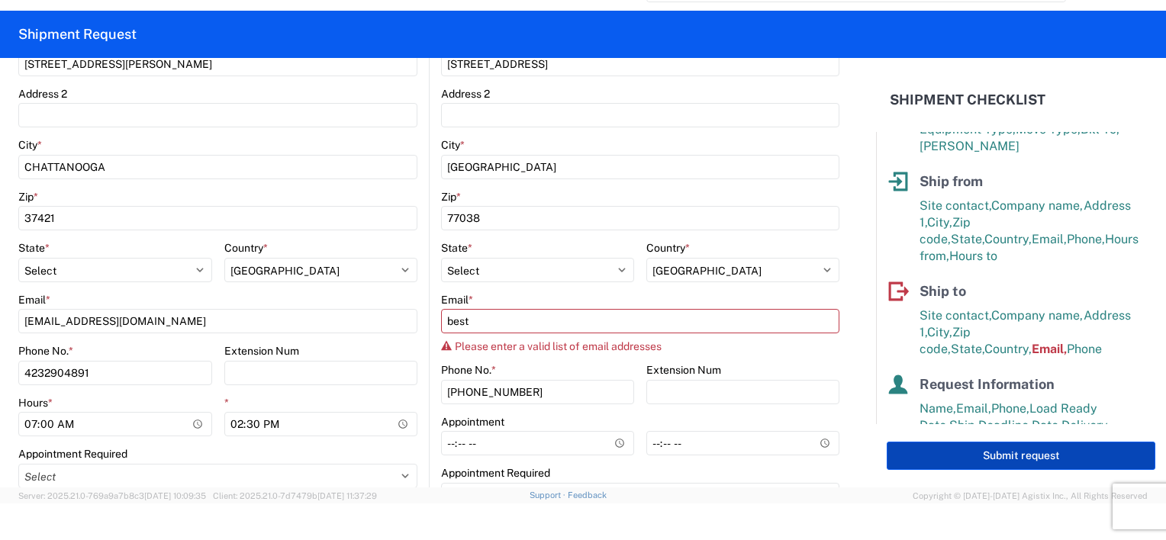
scroll to position [44, 0]
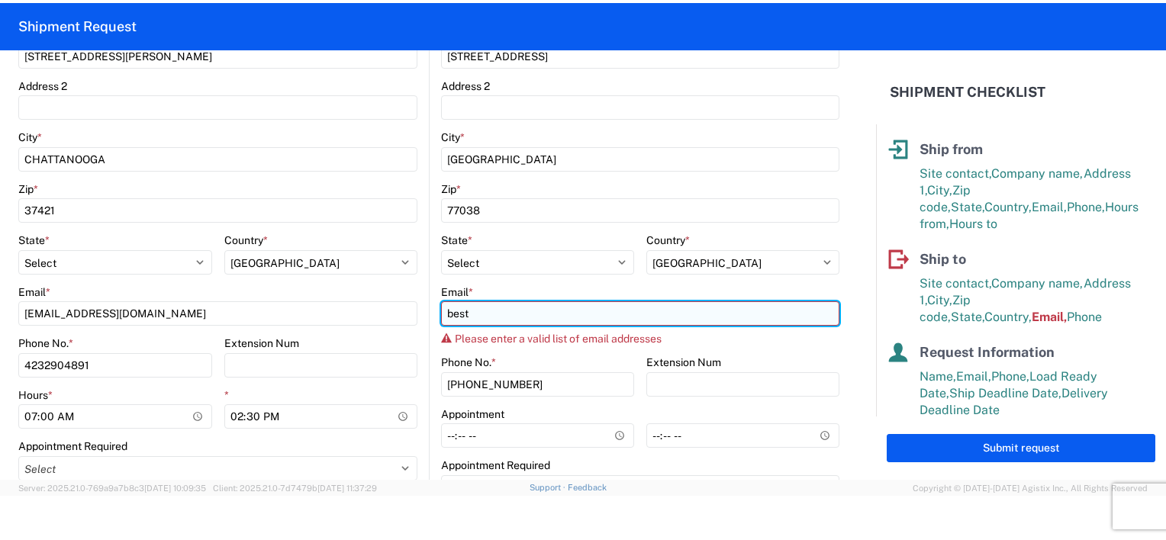
click at [511, 314] on input "best" at bounding box center [640, 313] width 398 height 24
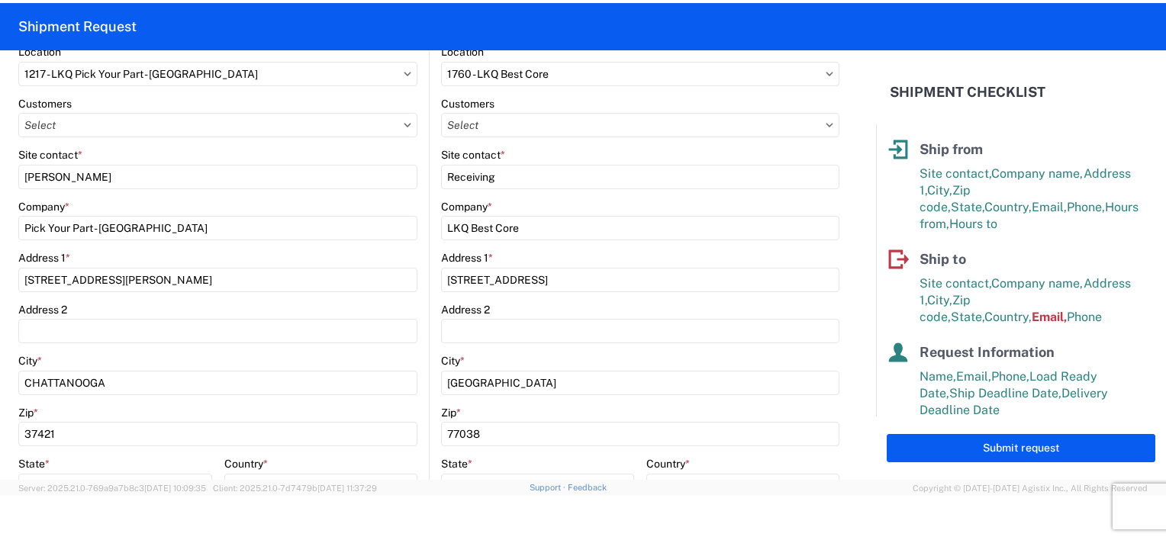
scroll to position [148, 0]
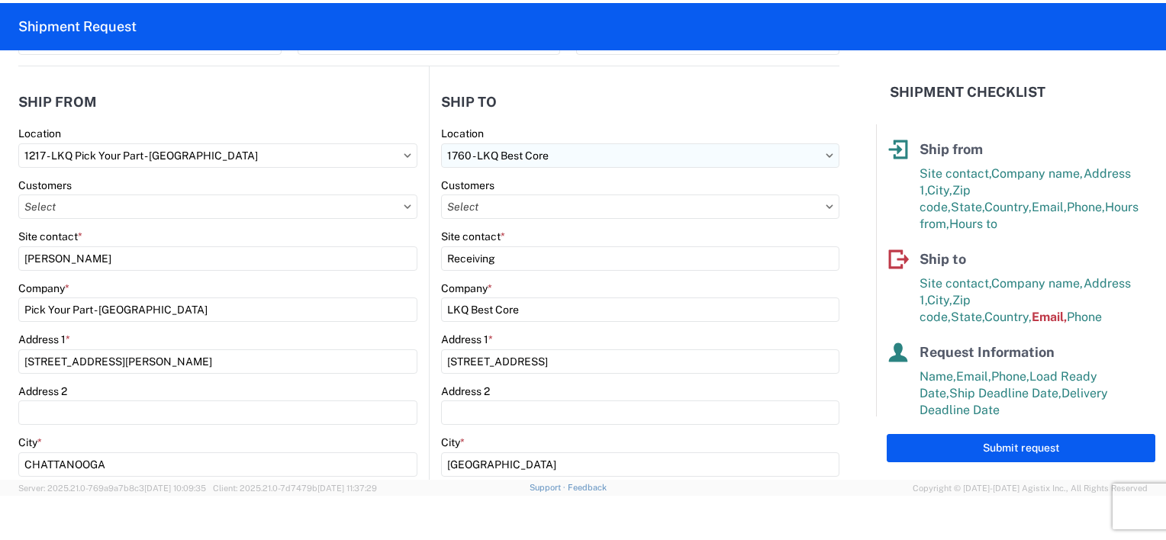
click at [519, 153] on input "1760 - LKQ Best Core" at bounding box center [640, 155] width 398 height 24
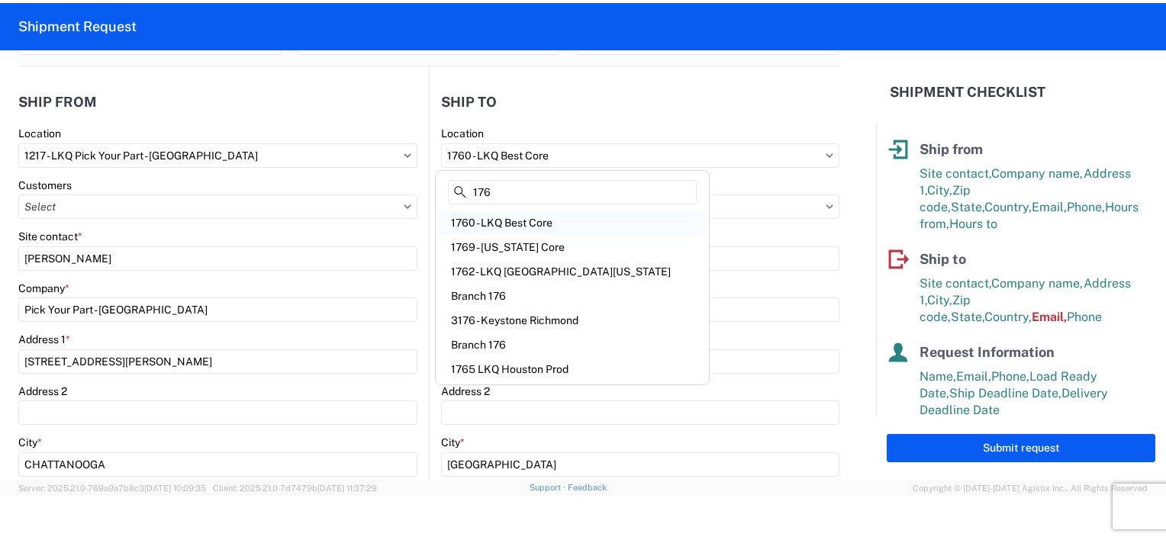
type input "176"
click at [542, 232] on div "1760 - LKQ Best Core" at bounding box center [572, 223] width 267 height 24
type input "LKQ Corporation"
select select
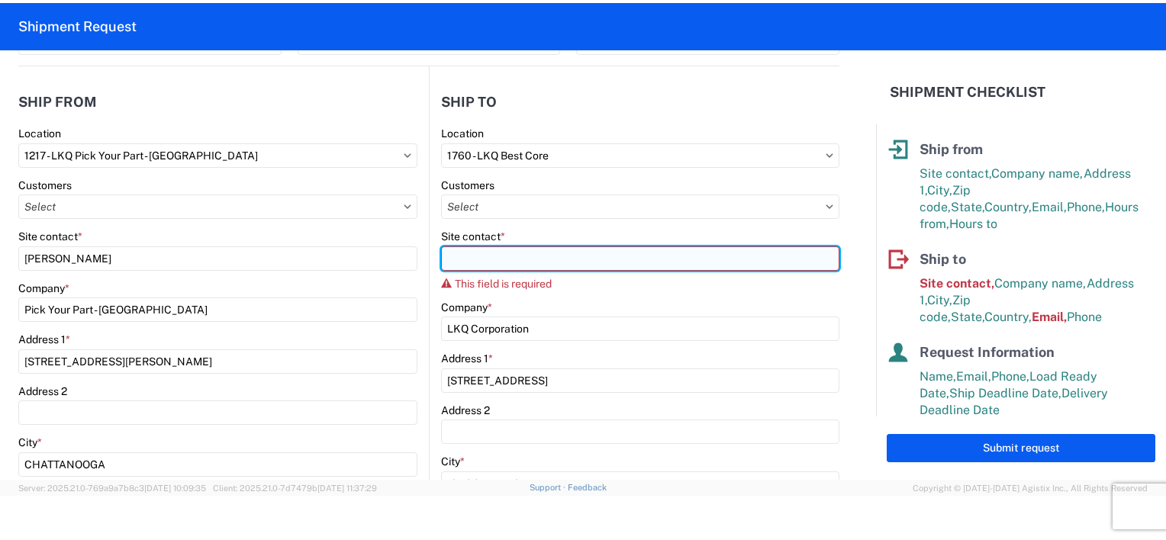
click at [501, 253] on input "Site contact *" at bounding box center [640, 258] width 398 height 24
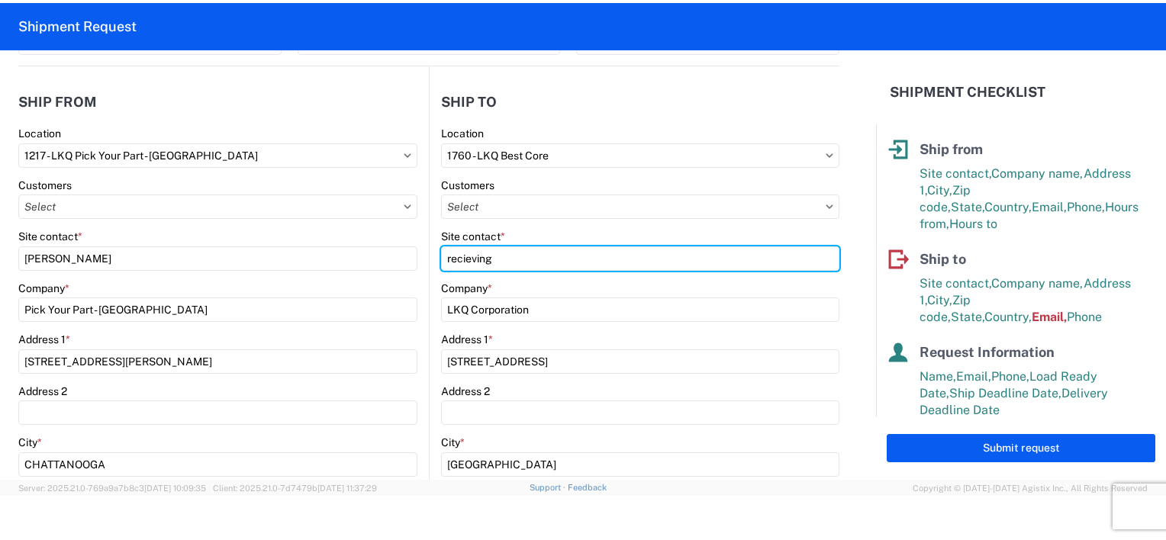
type input "recieving"
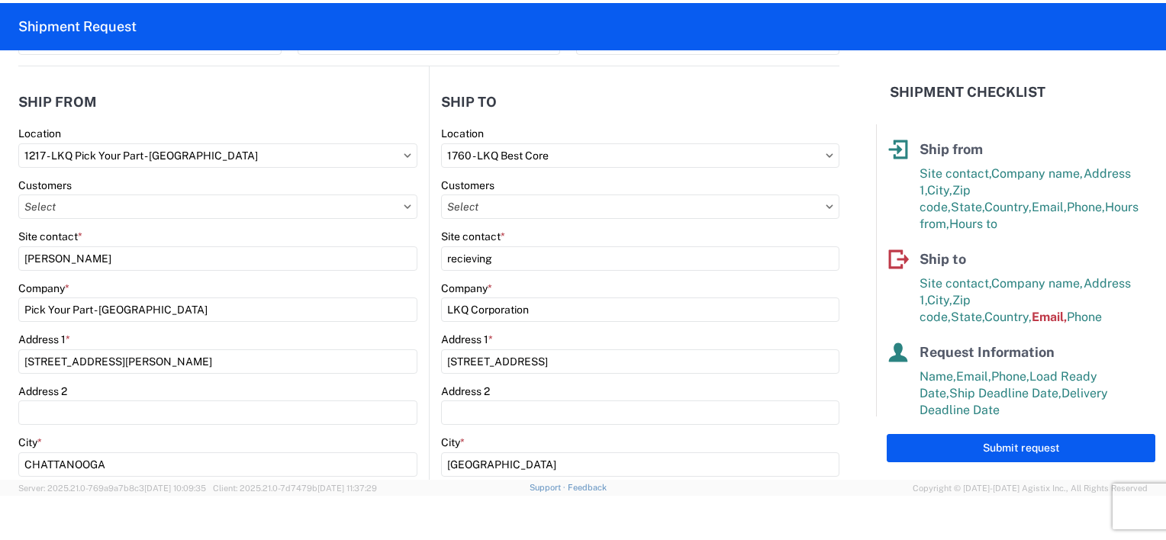
click at [534, 291] on div "Company *" at bounding box center [640, 289] width 398 height 14
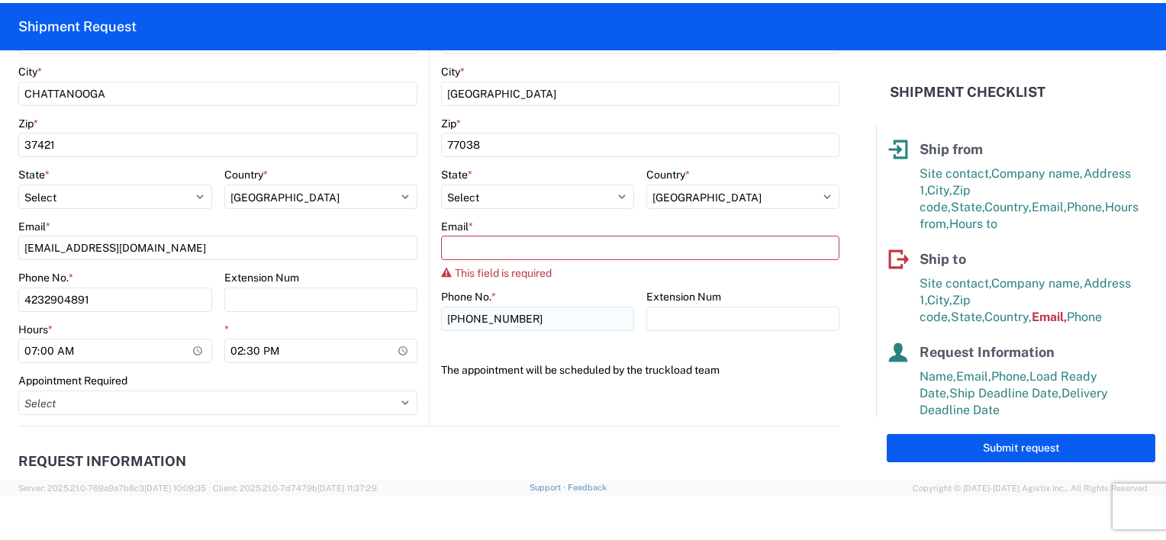
scroll to position [530, 0]
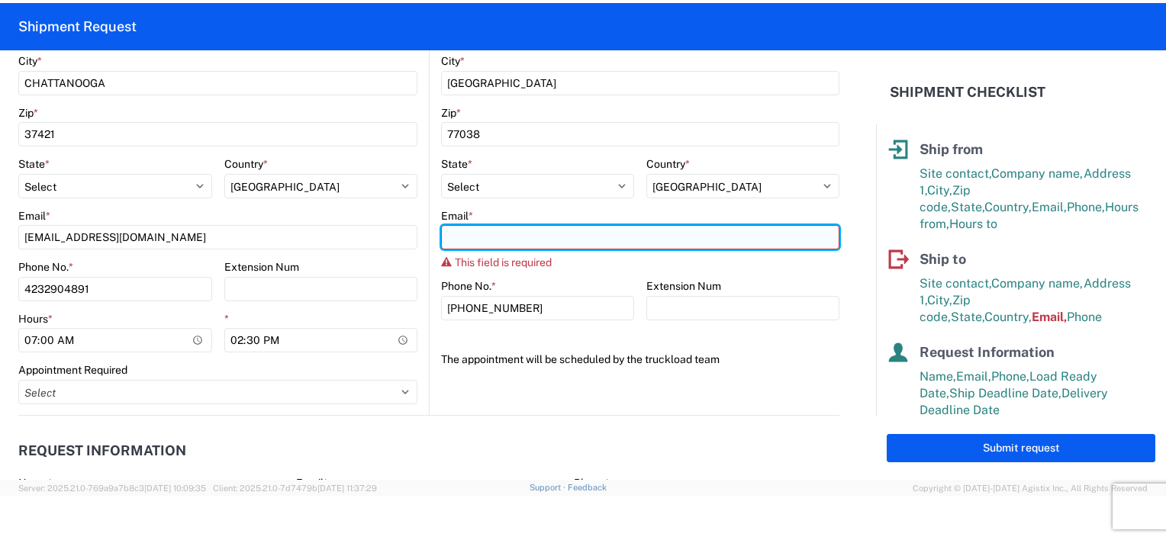
click at [484, 242] on input "Email *" at bounding box center [640, 237] width 398 height 24
click at [516, 234] on input "Email *" at bounding box center [640, 237] width 398 height 24
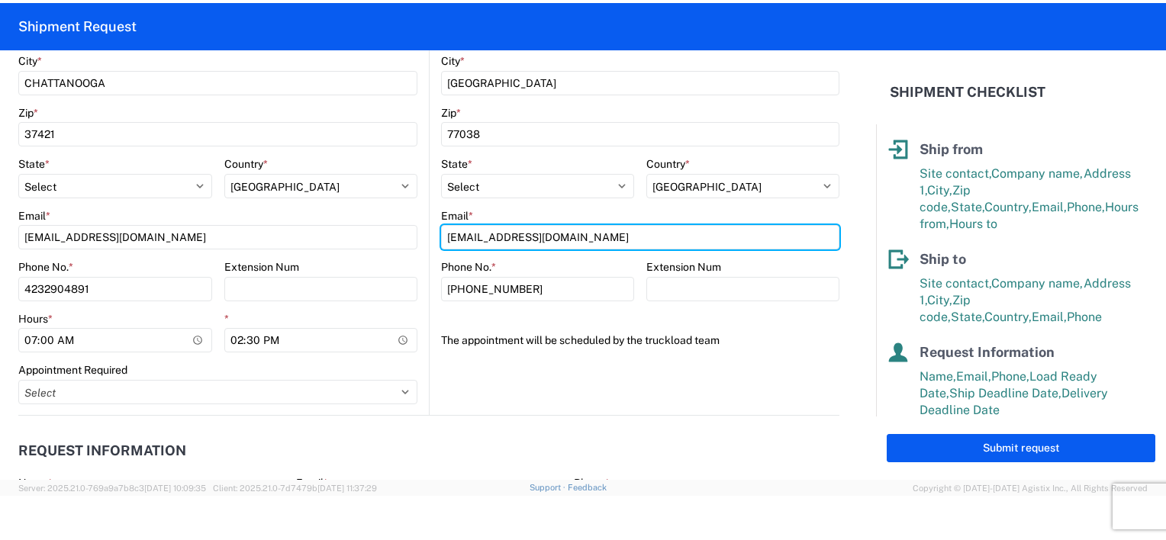
type input "bestcore@lkqcorp.com"
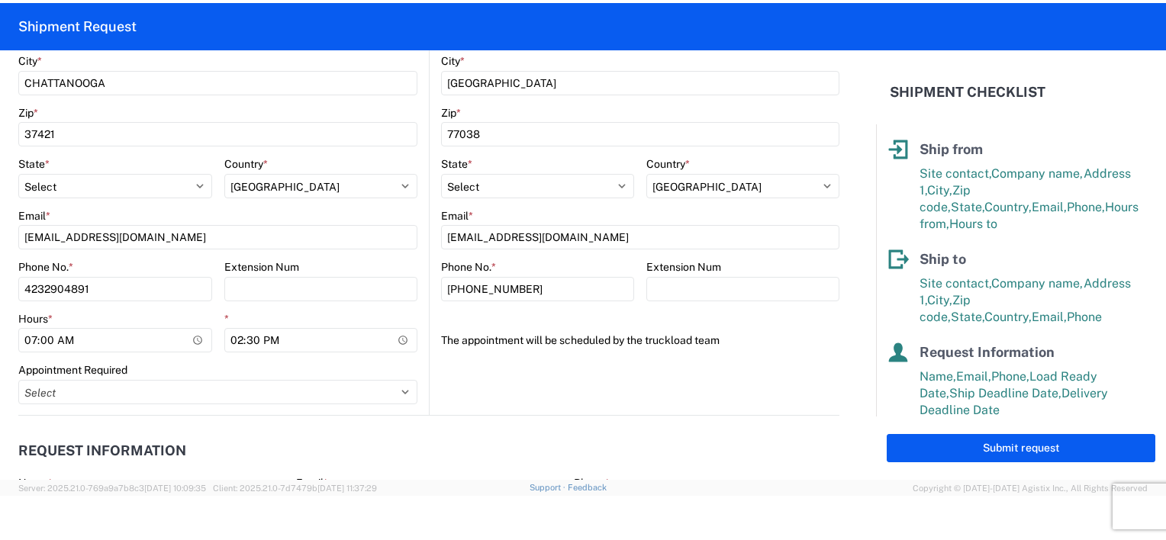
click at [591, 395] on agx-form-section "Ship to 1760 Location 1760 - LKQ Best Core Customers Site contact * recieving C…" at bounding box center [635, 59] width 410 height 712
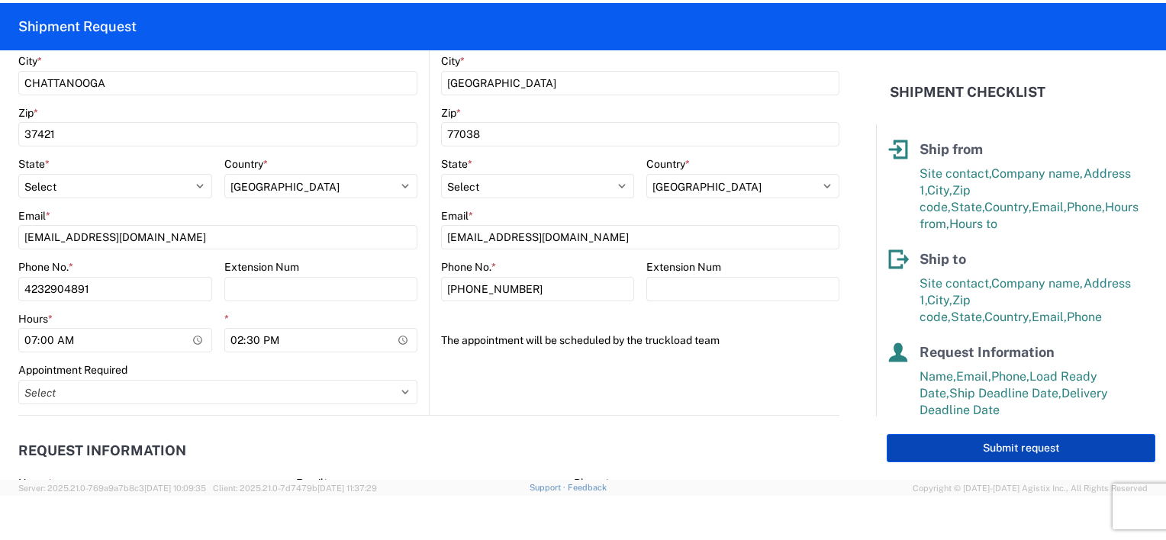
click at [1020, 455] on button "Submit request" at bounding box center [1021, 448] width 269 height 28
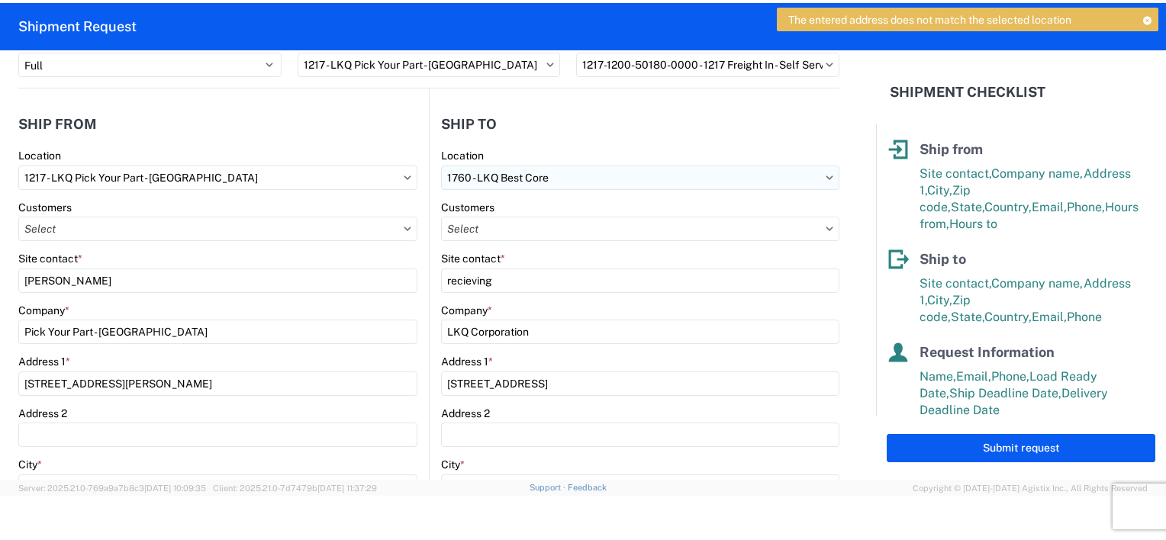
scroll to position [153, 0]
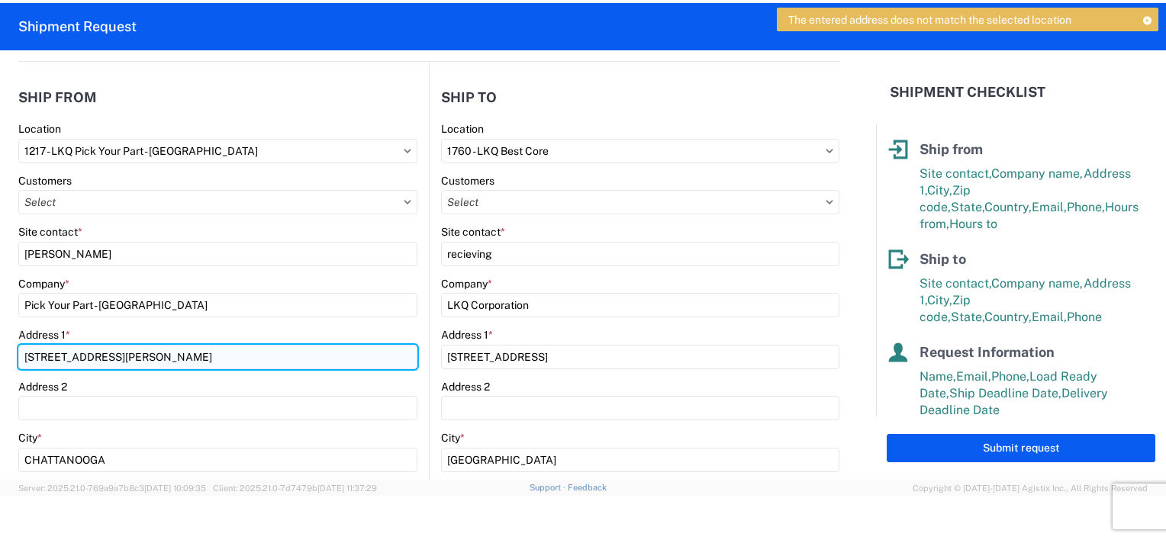
click at [119, 347] on input "400 Workman Rd" at bounding box center [217, 357] width 399 height 24
type input "400 Workman Lane"
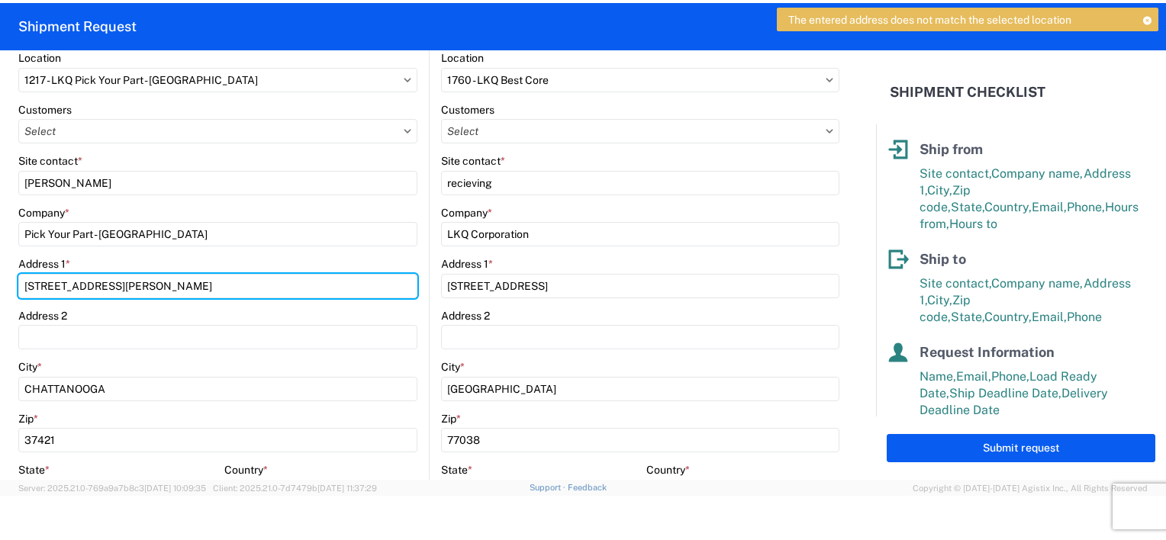
scroll to position [305, 0]
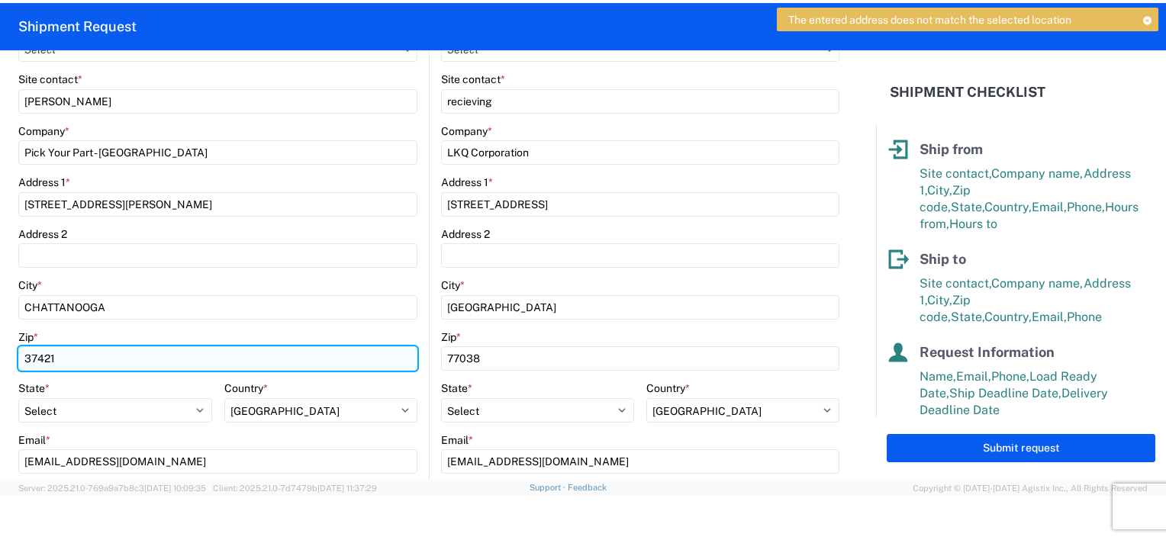
click at [70, 355] on input "37421" at bounding box center [217, 358] width 399 height 24
type input "37410"
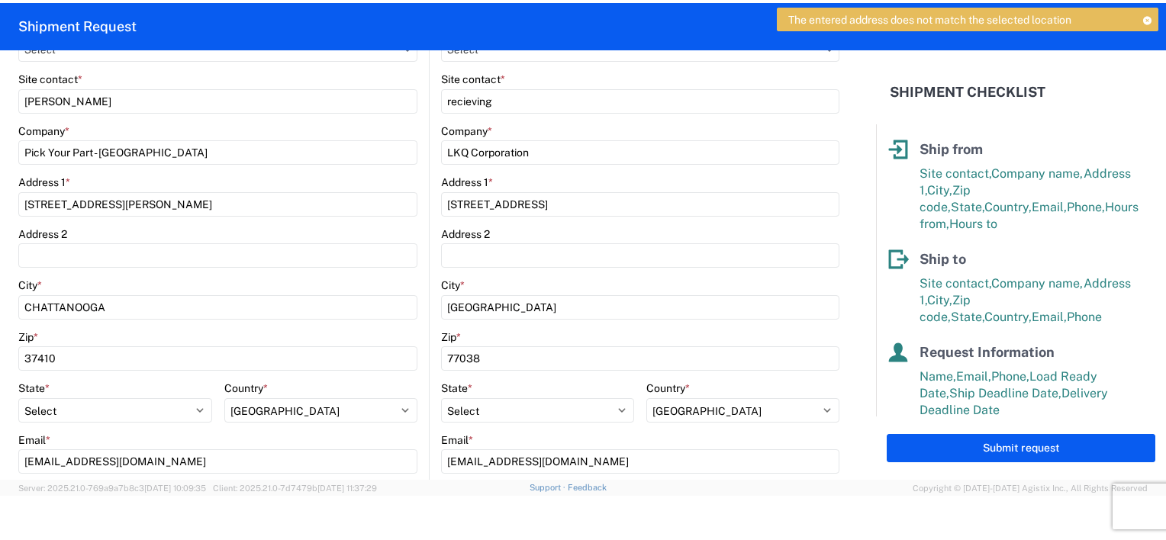
click at [384, 335] on div "Zip *" at bounding box center [217, 337] width 399 height 14
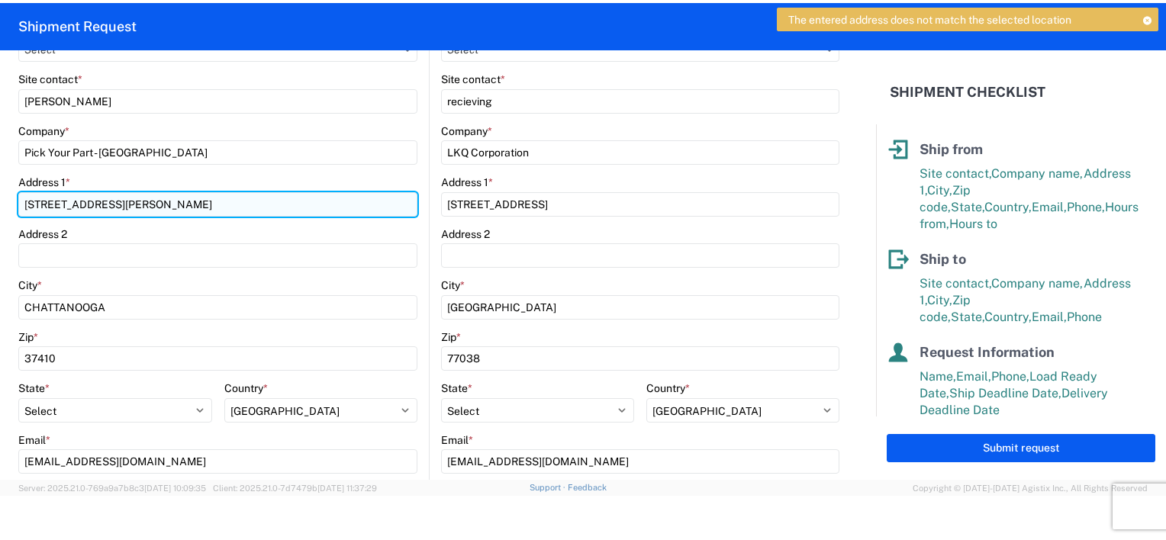
click at [226, 211] on input "400 Workman Lane" at bounding box center [217, 204] width 399 height 24
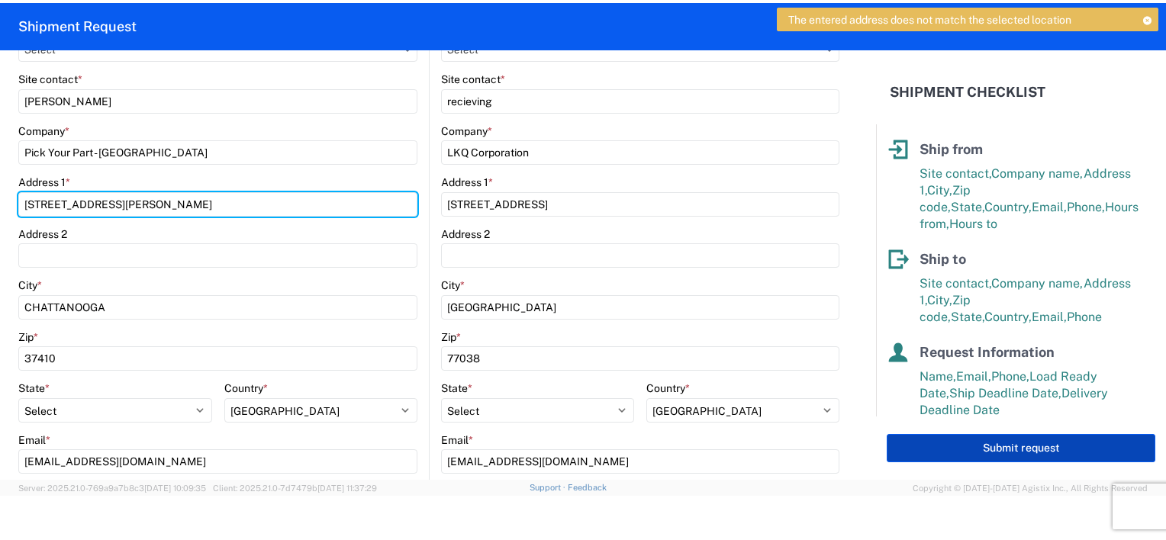
type input "400 Workman Rd"
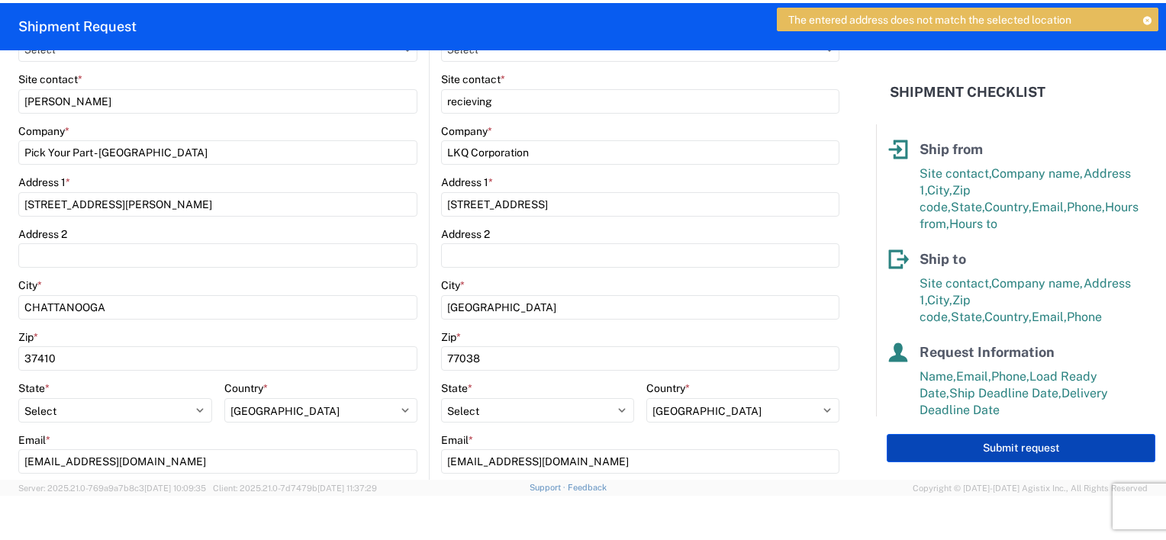
click at [990, 444] on button "Submit request" at bounding box center [1021, 448] width 269 height 28
